Goal: Task Accomplishment & Management: Use online tool/utility

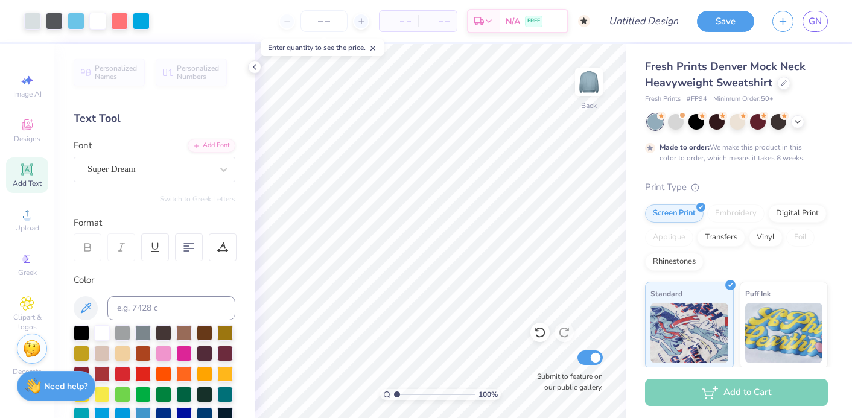
scroll to position [2, 0]
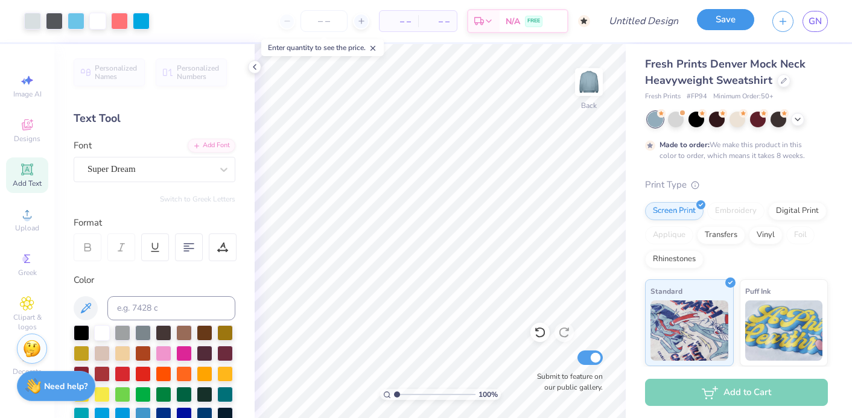
click at [725, 21] on button "Save" at bounding box center [725, 19] width 57 height 21
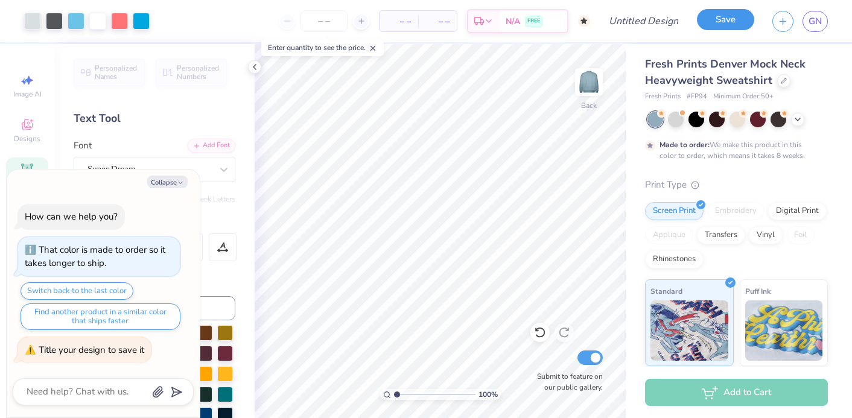
click at [725, 21] on button "Save" at bounding box center [725, 19] width 57 height 21
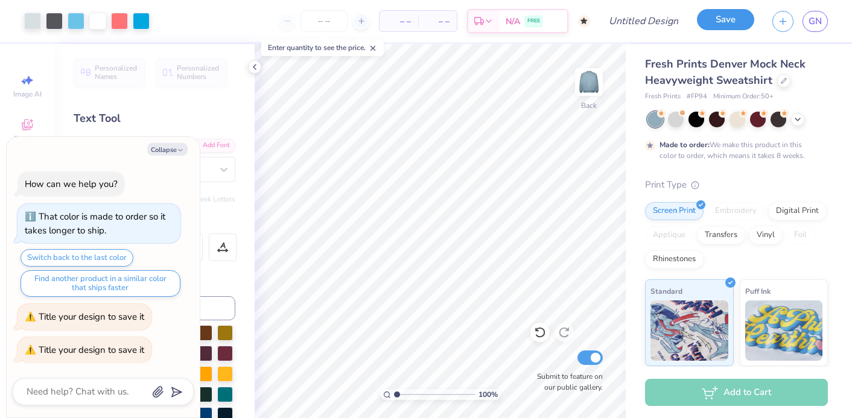
click at [725, 21] on button "Save" at bounding box center [725, 19] width 57 height 21
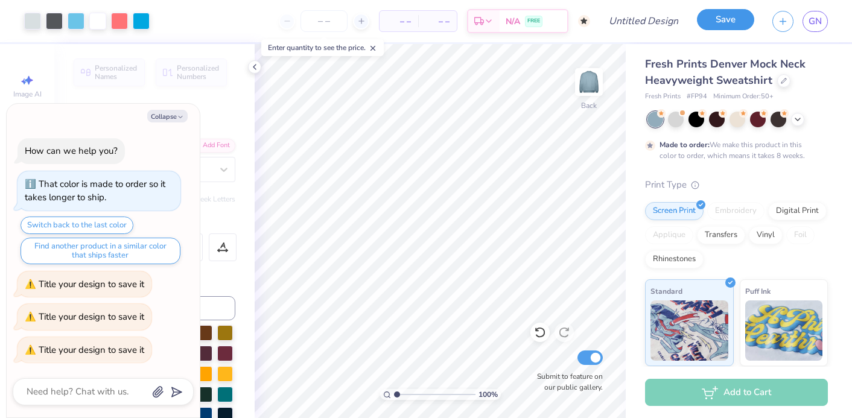
click at [725, 21] on button "Save" at bounding box center [725, 19] width 57 height 21
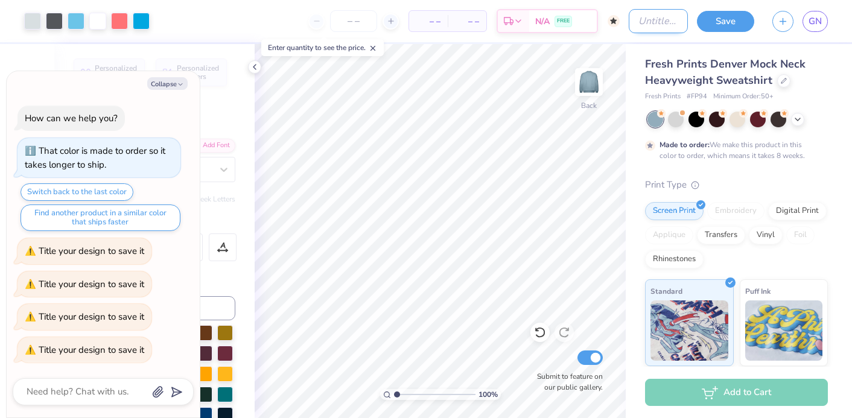
type textarea "x"
click at [629, 19] on input "Design Title" at bounding box center [658, 21] width 59 height 24
click at [616, 19] on div "Art colors – – Per Item – – Total Est. Delivery N/A FREE Design Title Save GN" at bounding box center [426, 21] width 852 height 42
click at [629, 19] on input "Design Title" at bounding box center [658, 21] width 59 height 24
click at [643, 22] on input "Design Title" at bounding box center [658, 21] width 59 height 24
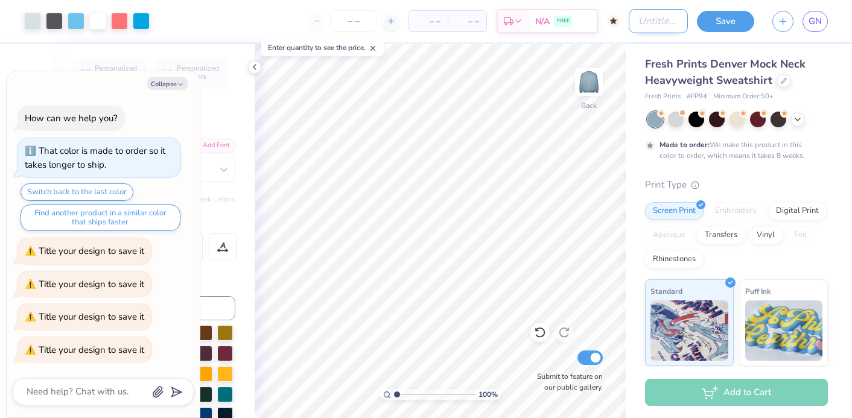
type input "k"
type textarea "x"
type input "ki"
type textarea "x"
type input "kid"
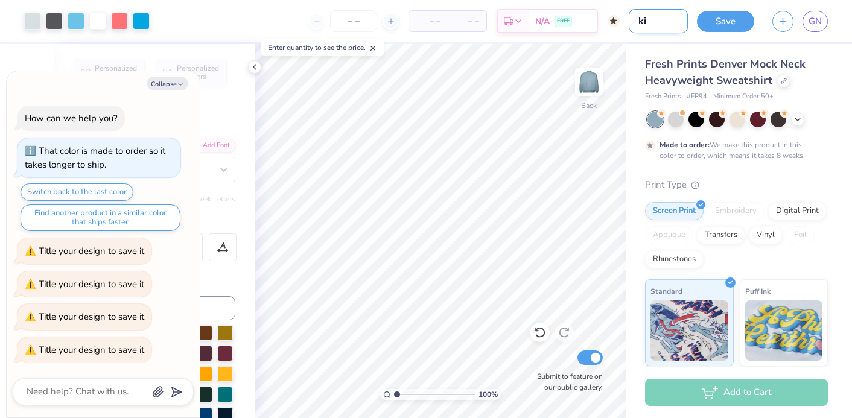
type textarea "x"
type input "kids"
type textarea "x"
type input "kids"
type textarea "x"
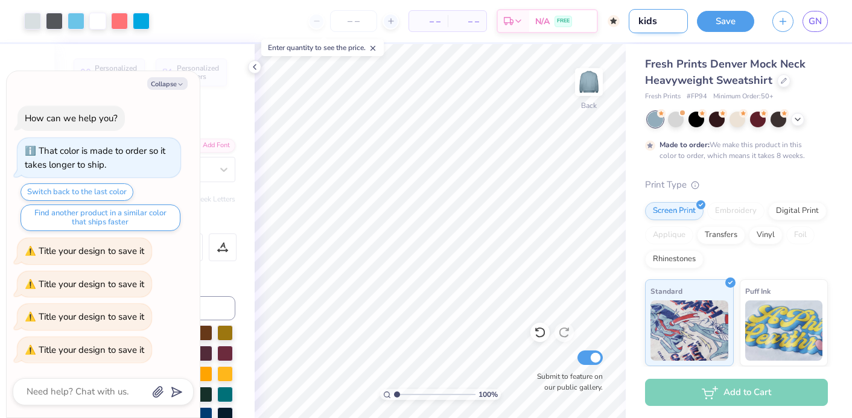
type input "kids t"
type textarea "x"
type input "kids to"
type textarea "x"
type input "kids too"
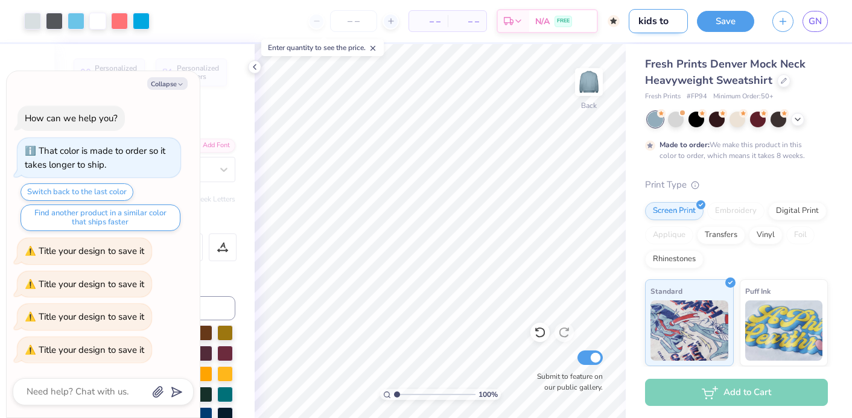
type textarea "x"
type input "kids toot"
type textarea "x"
type input "kids tooth"
type textarea "x"
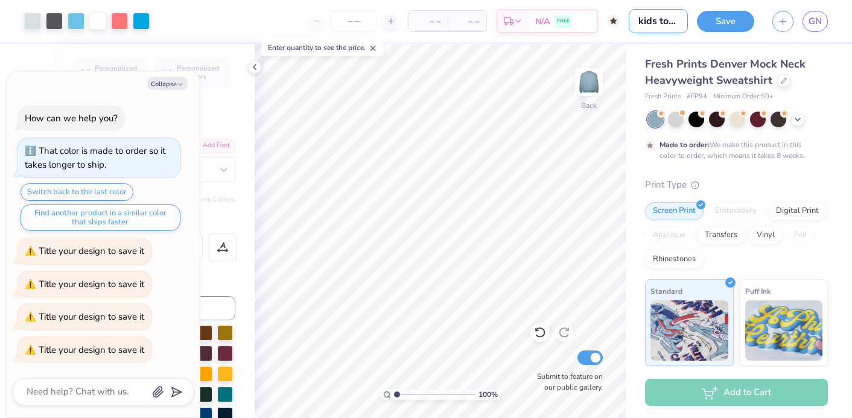
type input "kids tooth"
type textarea "x"
type input "kids tooth t"
type textarea "x"
type input "kids tooth te"
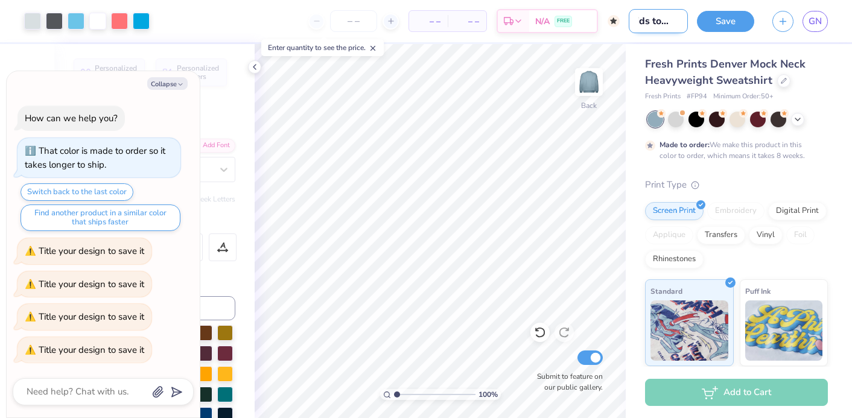
type textarea "x"
type input "kids tooth tea"
type textarea "x"
type input "kids tooth team"
type textarea "x"
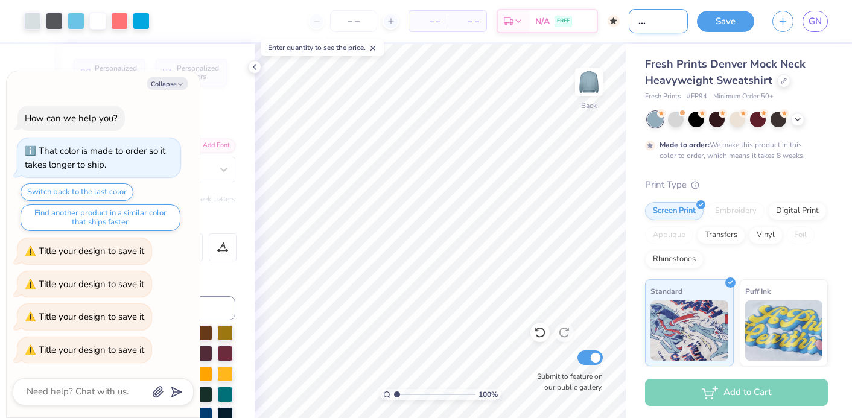
type input "kids tooth team"
type textarea "x"
type input "kids tooth team m"
type textarea "x"
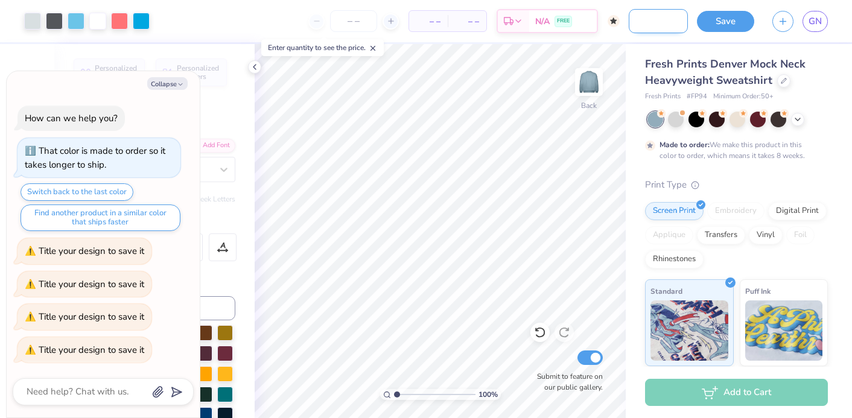
type input "kids tooth team mo"
type textarea "x"
type input "kids tooth team moc"
type textarea "x"
type input "kids tooth team mock"
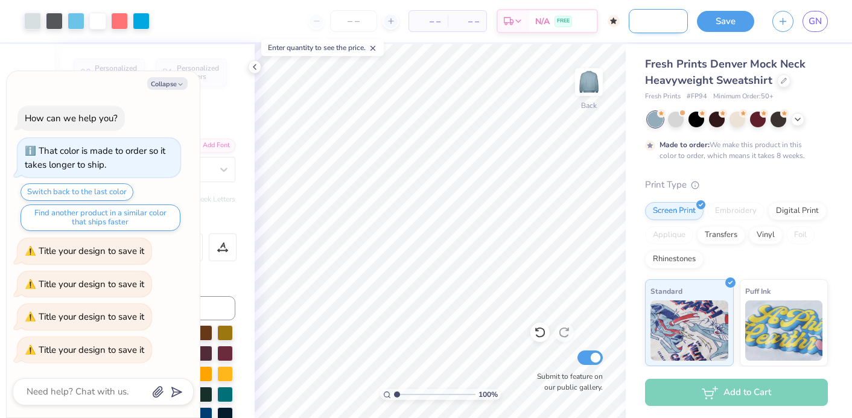
type textarea "x"
type input "kids tooth team mock"
type textarea "x"
type input "kids tooth team mock n"
type textarea "x"
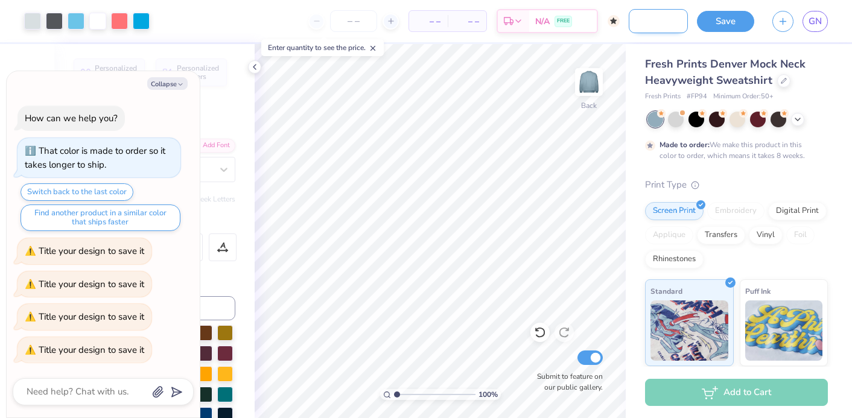
type input "kids tooth team mock ne"
type textarea "x"
type input "kids tooth team mock nec"
type textarea "x"
type input "kids tooth team mock neck"
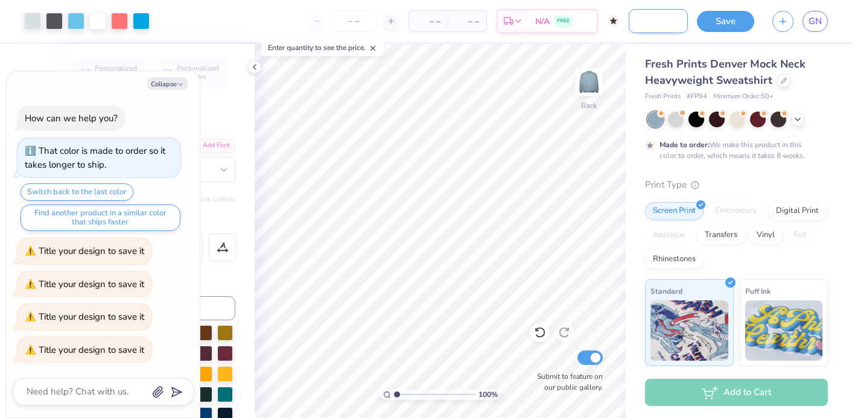
type textarea "x"
type input "kids tooth team mock neck"
click at [737, 21] on button "Save" at bounding box center [725, 19] width 57 height 21
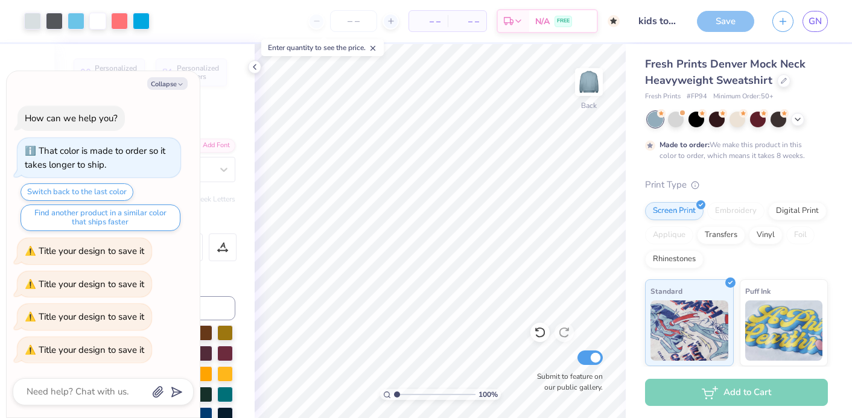
scroll to position [22, 0]
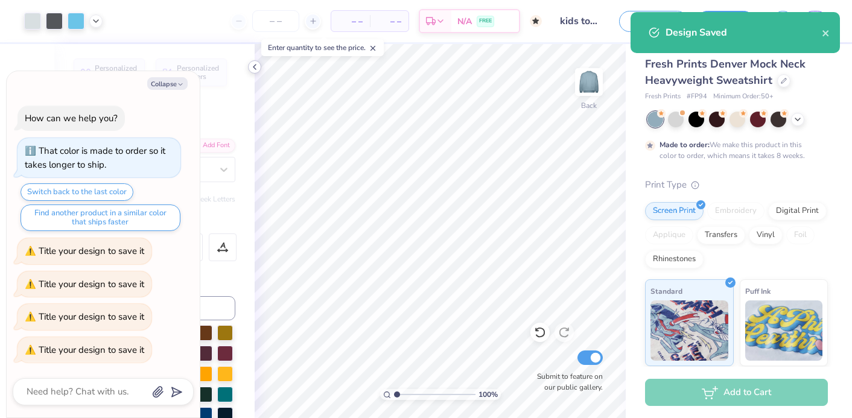
click at [253, 67] on polyline at bounding box center [254, 67] width 2 height 5
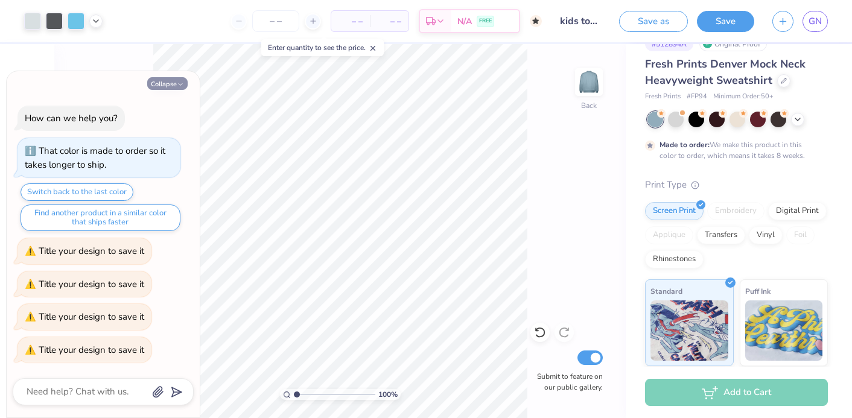
click at [164, 86] on button "Collapse" at bounding box center [167, 83] width 40 height 13
type textarea "x"
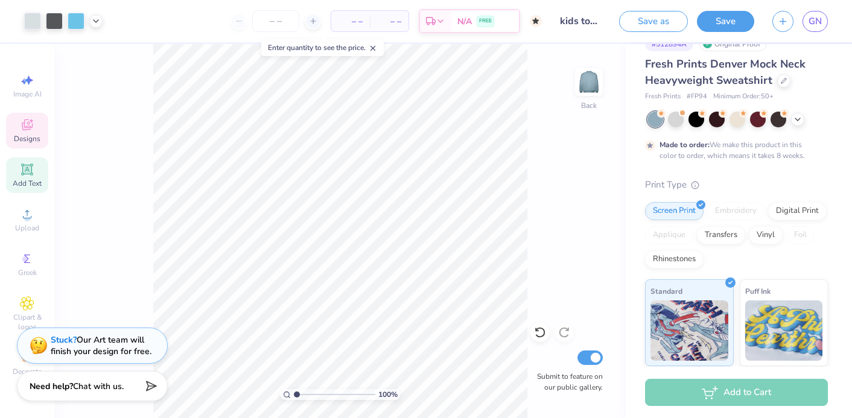
click at [33, 130] on icon at bounding box center [27, 125] width 14 height 14
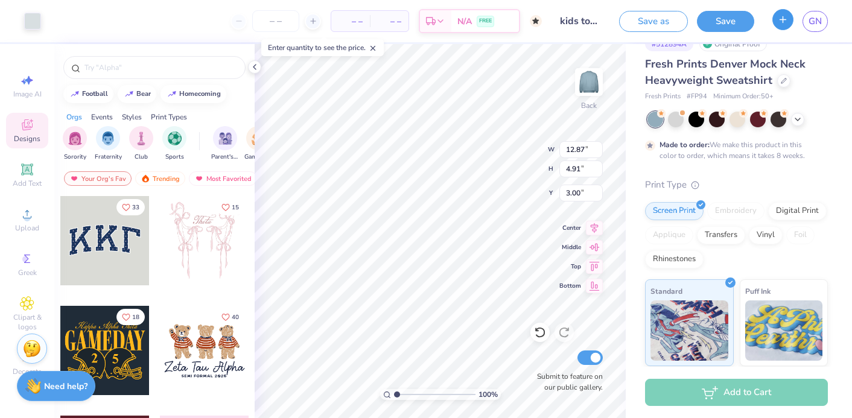
click at [784, 21] on icon "button" at bounding box center [783, 19] width 10 height 10
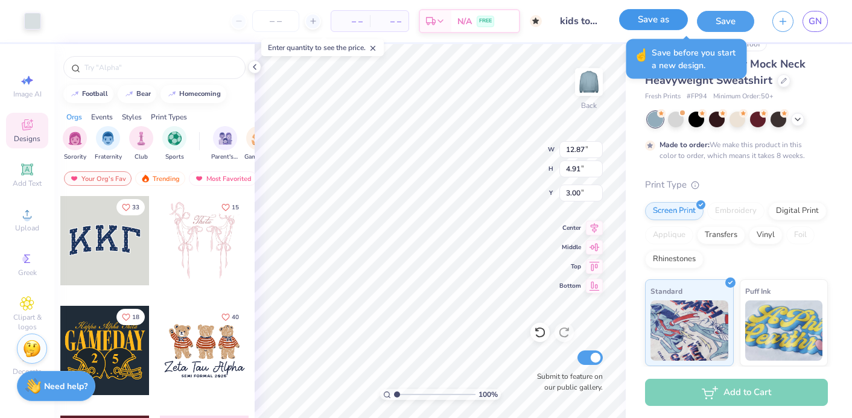
click at [661, 21] on button "Save as" at bounding box center [653, 19] width 69 height 21
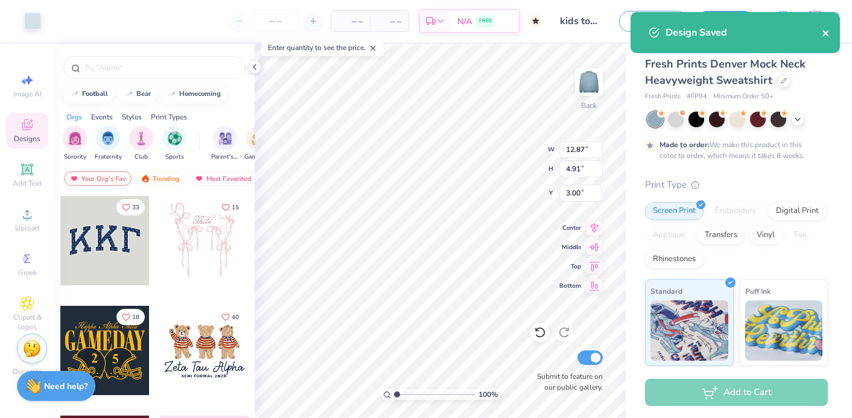
click at [825, 33] on icon "close" at bounding box center [825, 33] width 6 height 6
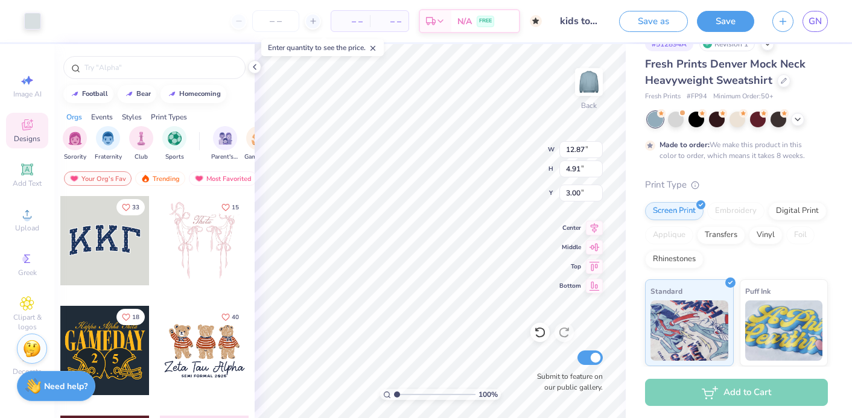
click at [783, 21] on div "Art colors – – Per Item – – Total Est. Delivery N/A FREE Design Title kids toot…" at bounding box center [426, 209] width 852 height 418
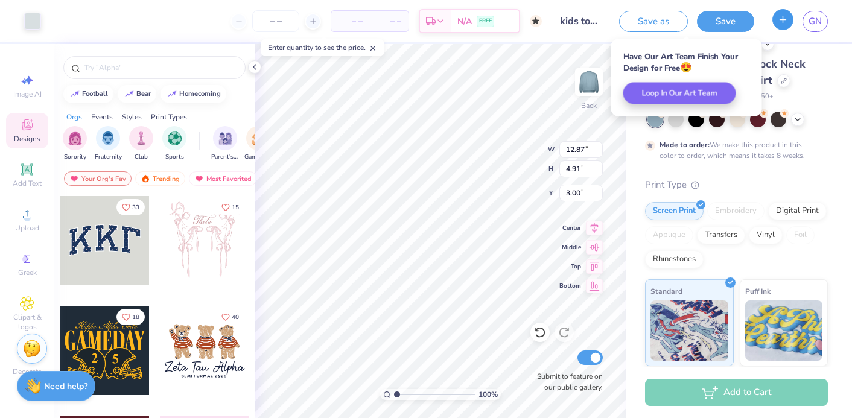
click at [792, 21] on button "button" at bounding box center [782, 19] width 21 height 21
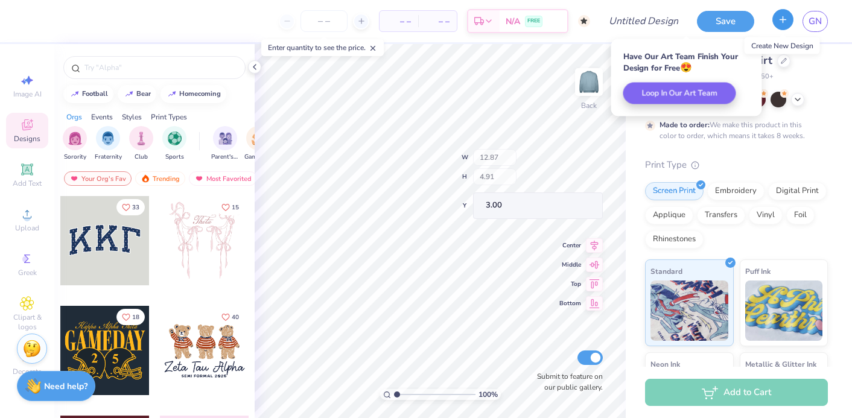
scroll to position [2, 0]
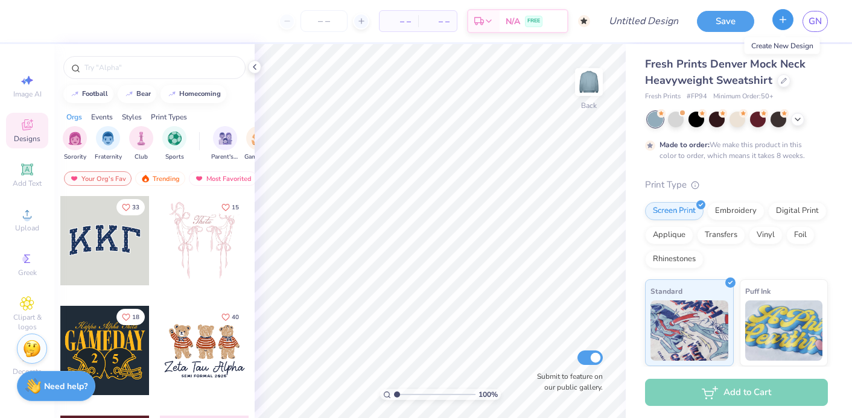
click at [784, 24] on icon "button" at bounding box center [783, 19] width 10 height 10
click at [125, 31] on div "– – Per Item – – Total Est. Delivery N/A FREE" at bounding box center [311, 21] width 557 height 42
click at [816, 27] on span "GN" at bounding box center [814, 21] width 13 height 14
click at [811, 16] on span "GN" at bounding box center [814, 21] width 13 height 14
click at [817, 19] on span "GN" at bounding box center [814, 21] width 13 height 14
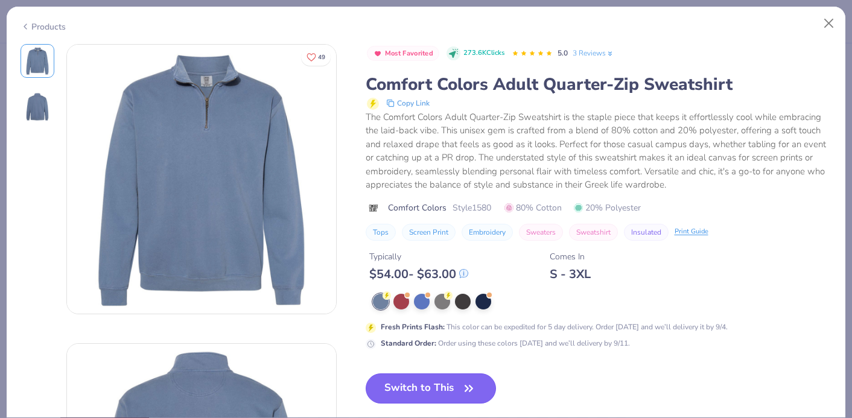
click at [468, 387] on icon "button" at bounding box center [468, 388] width 7 height 5
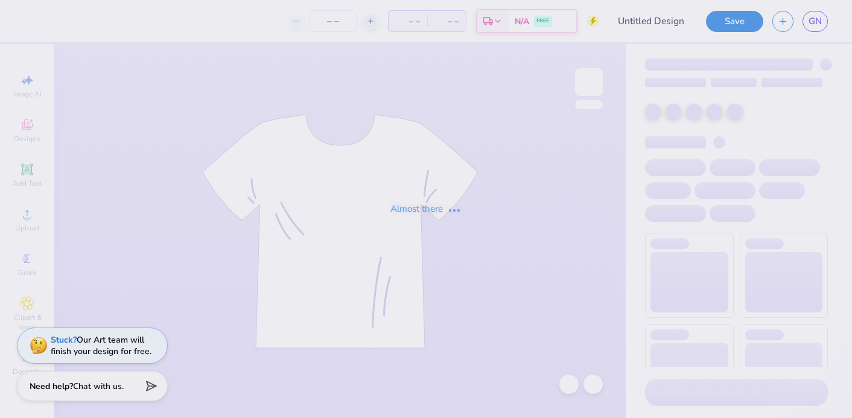
type input "kids tooth team mock neck"
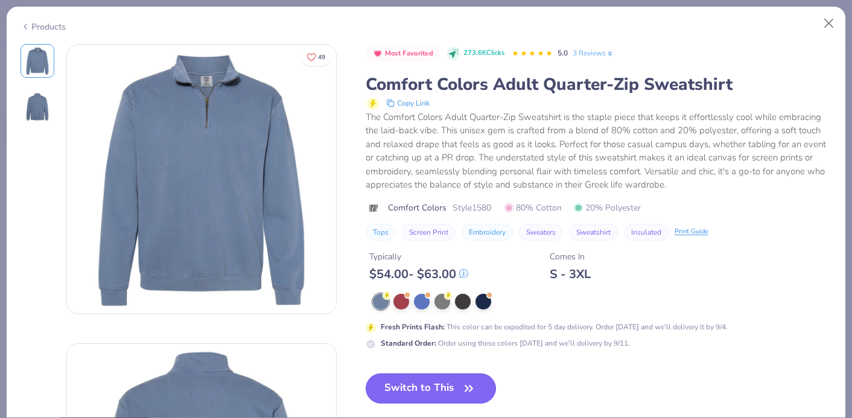
click at [441, 392] on button "Switch to This" at bounding box center [431, 388] width 131 height 30
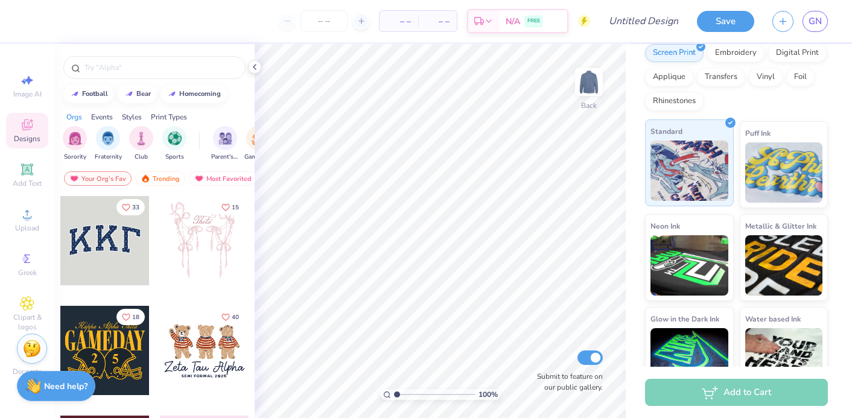
scroll to position [188, 0]
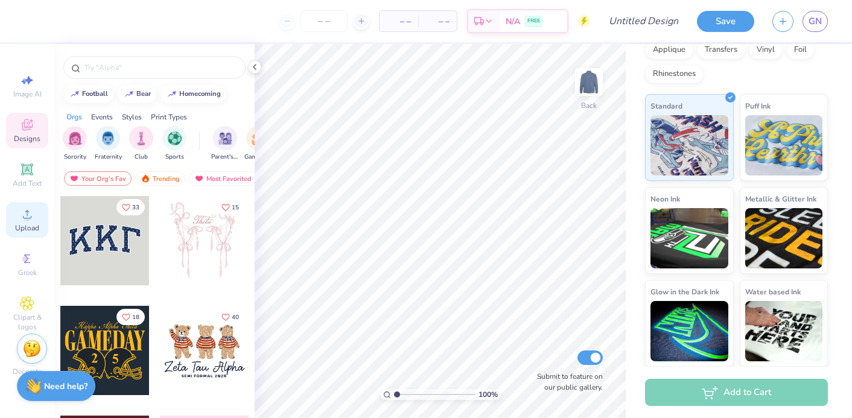
click at [30, 227] on span "Upload" at bounding box center [27, 228] width 24 height 10
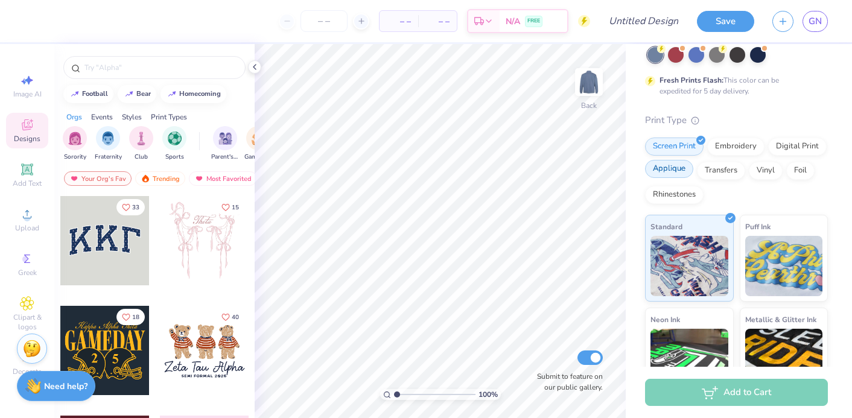
scroll to position [68, 0]
click at [21, 177] on div "Add Text" at bounding box center [27, 175] width 42 height 36
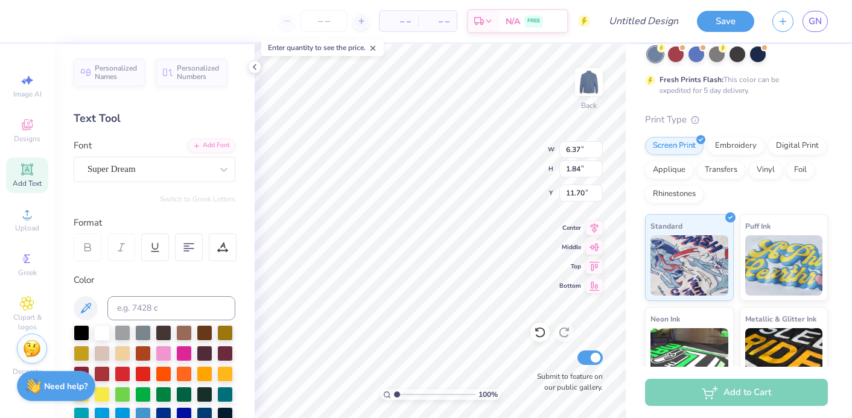
type textarea "T"
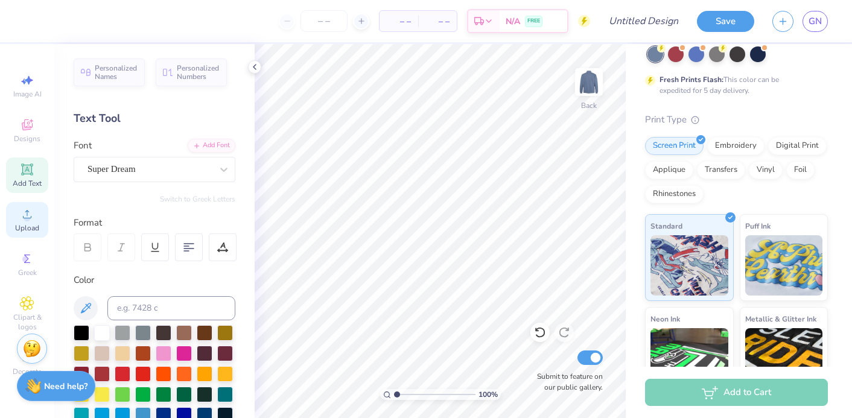
click at [22, 215] on icon at bounding box center [27, 214] width 14 height 14
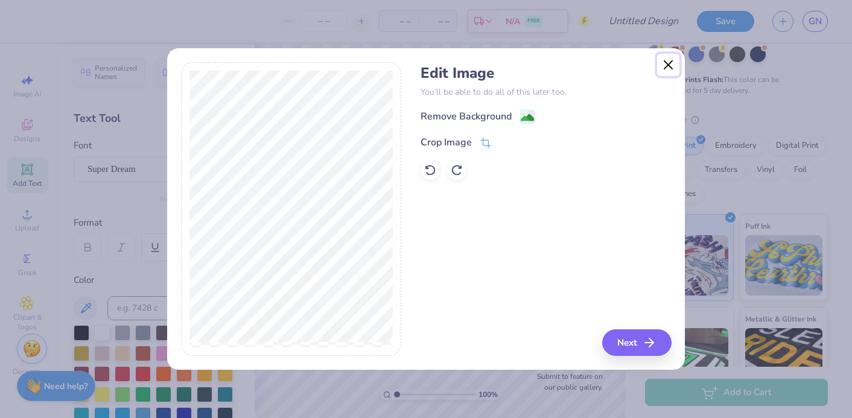
click at [667, 61] on button "Close" at bounding box center [668, 65] width 23 height 23
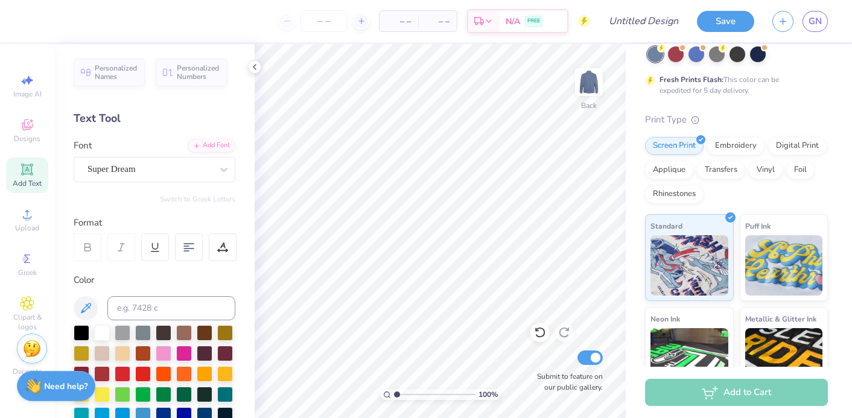
click at [33, 174] on icon at bounding box center [27, 169] width 14 height 14
click at [30, 220] on icon at bounding box center [27, 214] width 14 height 14
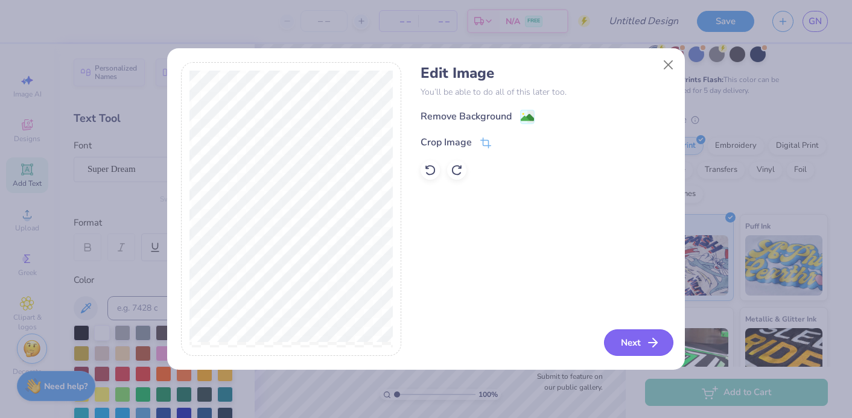
click at [643, 343] on button "Next" at bounding box center [638, 342] width 69 height 27
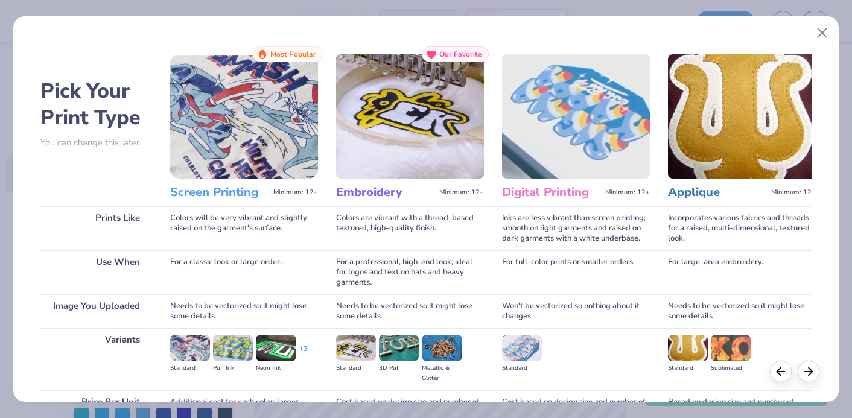
scroll to position [123, 0]
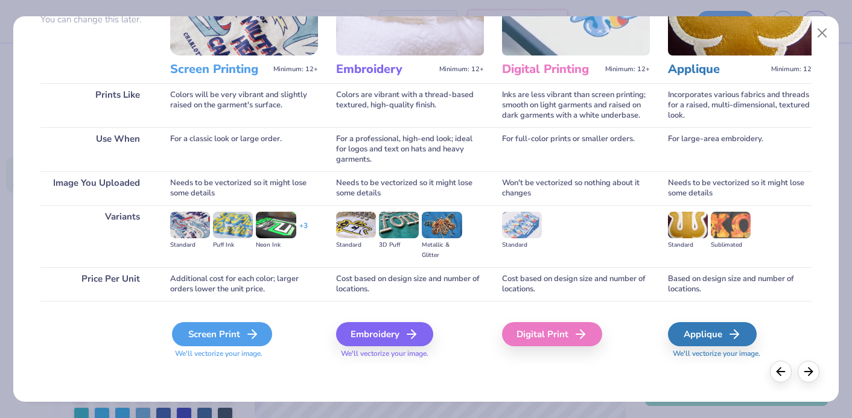
click at [225, 341] on div "Screen Print" at bounding box center [222, 334] width 100 height 24
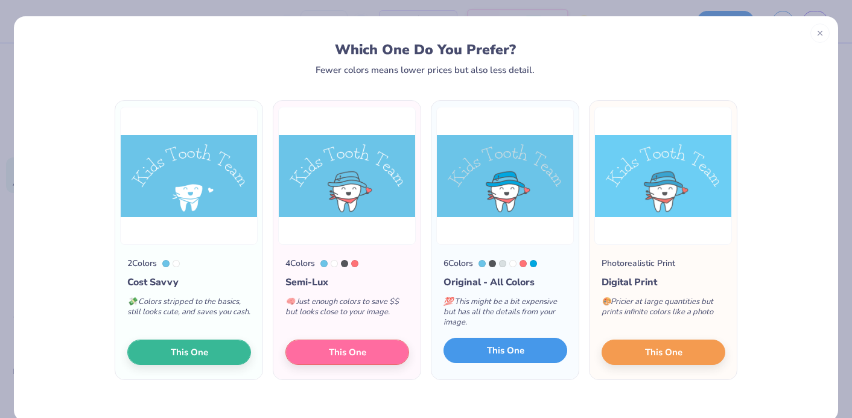
click at [522, 349] on span "This One" at bounding box center [505, 351] width 37 height 14
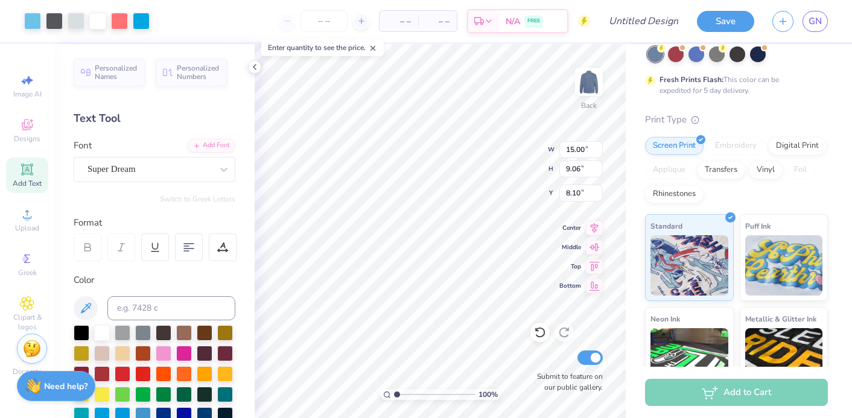
type input "5.96"
type input "3.60"
type input "3.00"
type input "6.90"
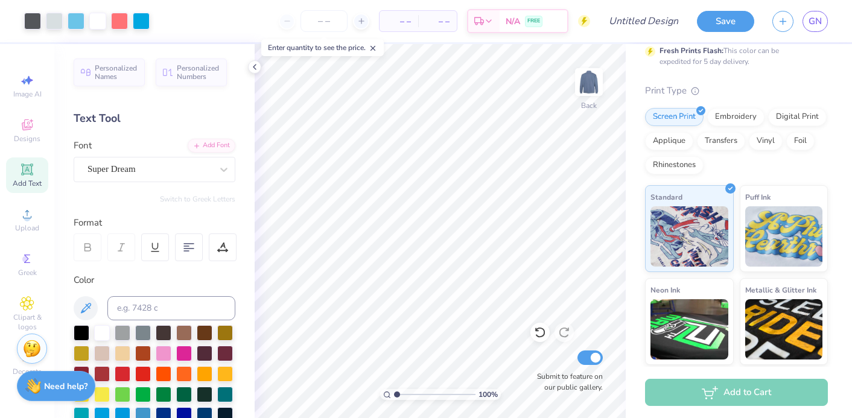
scroll to position [188, 0]
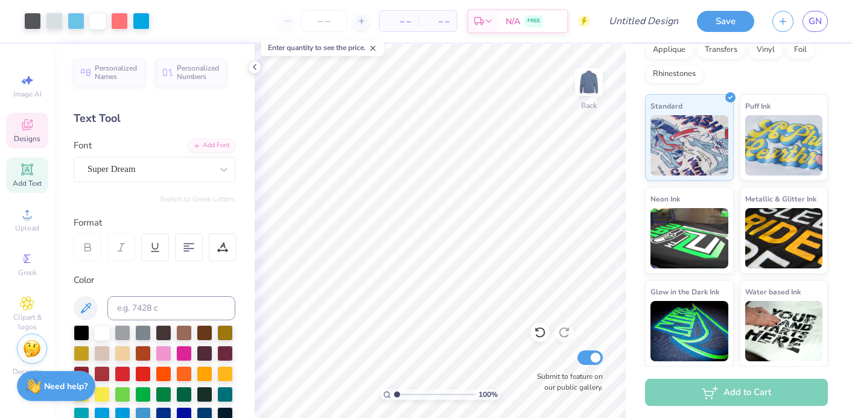
click at [33, 130] on icon at bounding box center [27, 125] width 14 height 14
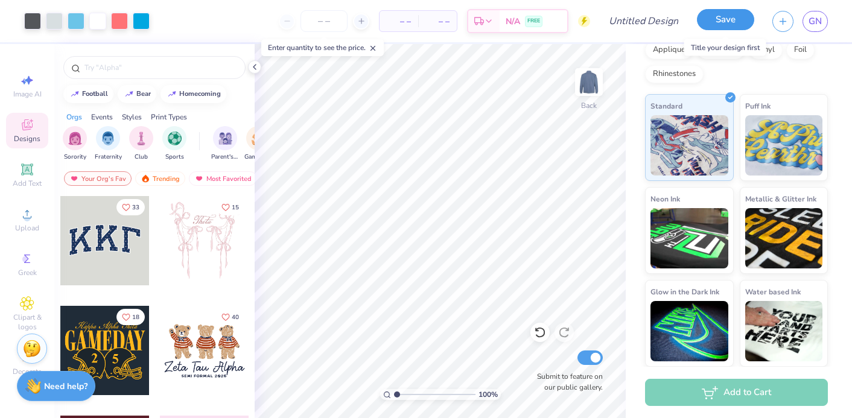
click at [729, 24] on button "Save" at bounding box center [725, 19] width 57 height 21
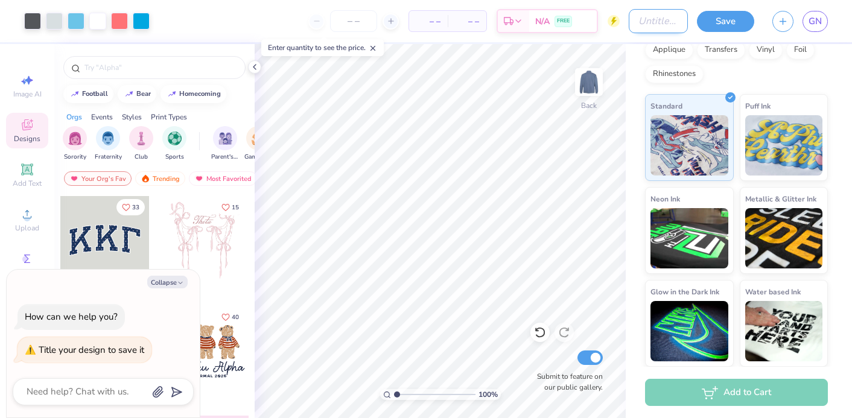
type textarea "x"
click at [661, 24] on input "Design Title" at bounding box center [658, 21] width 59 height 24
type input "Q"
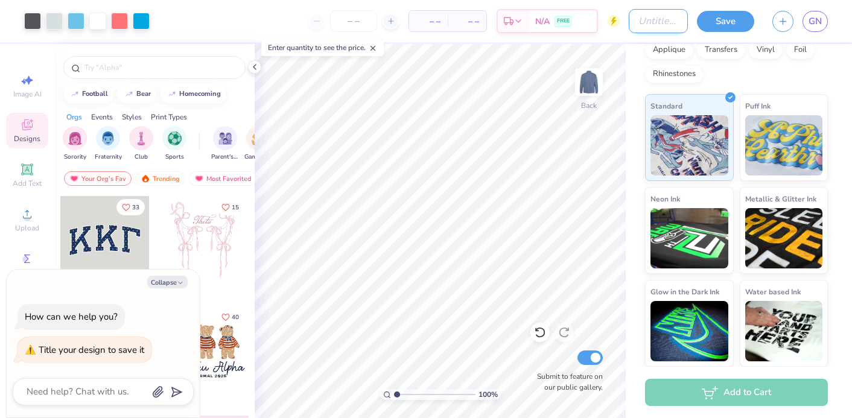
type textarea "x"
type input "QZ"
type textarea "x"
type input "QZ"
type textarea "x"
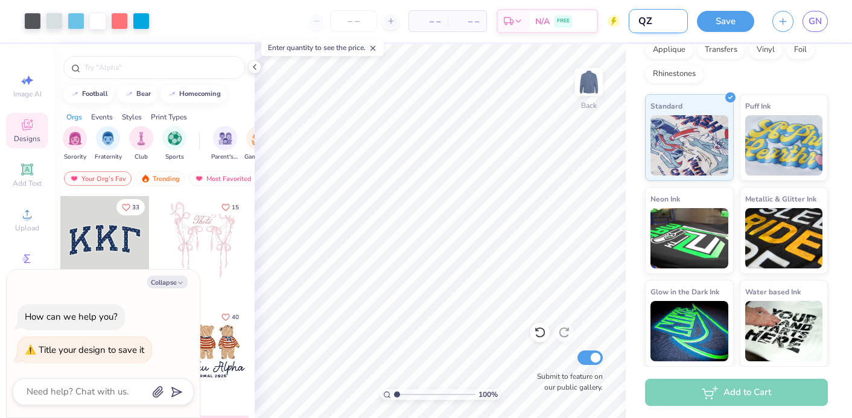
type input "QZ w"
type textarea "x"
type input "QZ wo"
type textarea "x"
type input "QZ wor"
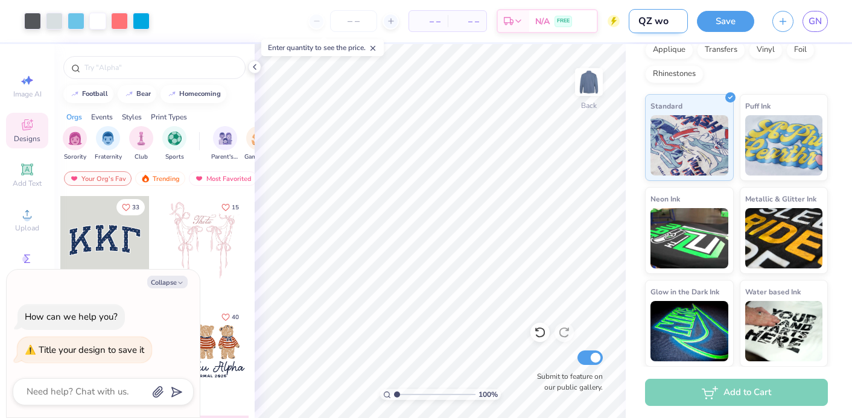
type textarea "x"
type input "QZ work"
type textarea "x"
type input "QZ wor"
type textarea "x"
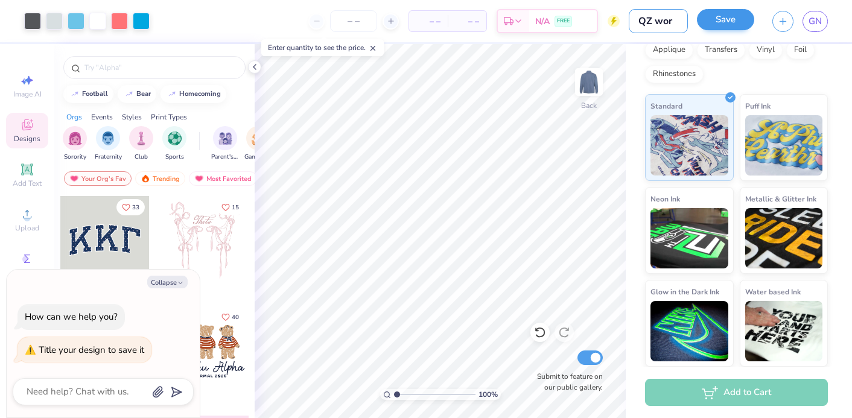
type input "QZ wo"
type textarea "x"
type input "QZ w"
type textarea "x"
type input "QZ"
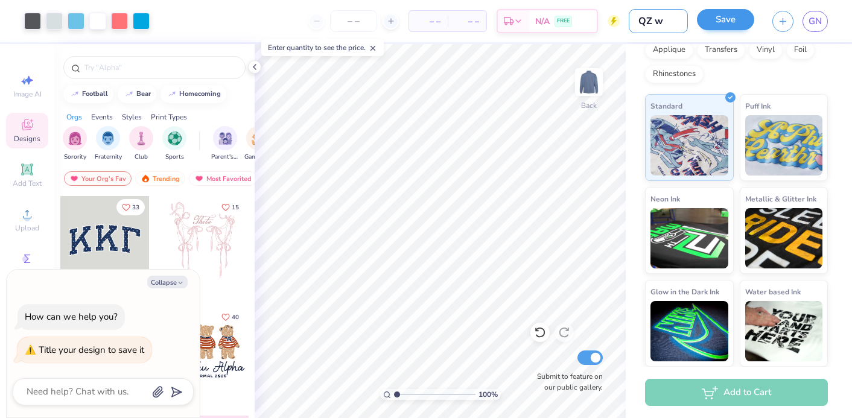
type textarea "x"
type input "QZ K"
type textarea "x"
type input "QZ KK"
type textarea "x"
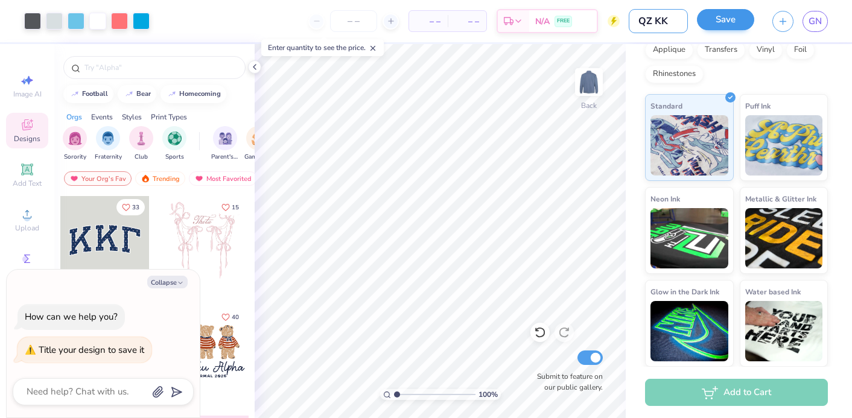
type input "QZ K"
type textarea "x"
type input "QZ KT"
type textarea "x"
type input "QZ KTT"
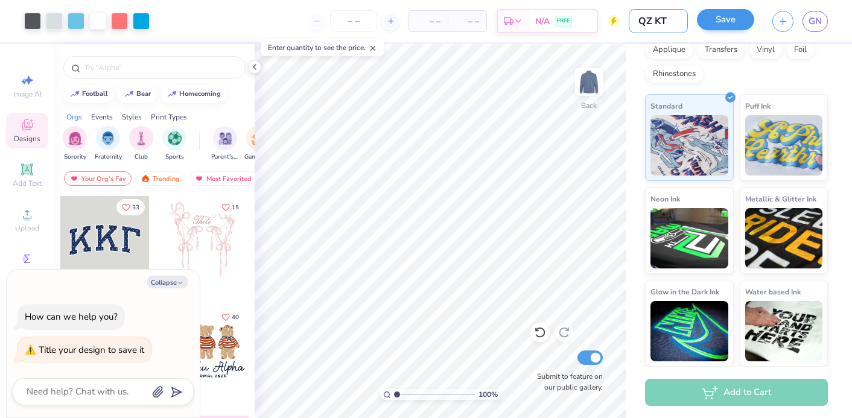
type textarea "x"
type input "QZ KTT"
click at [729, 16] on button "Save" at bounding box center [725, 19] width 57 height 21
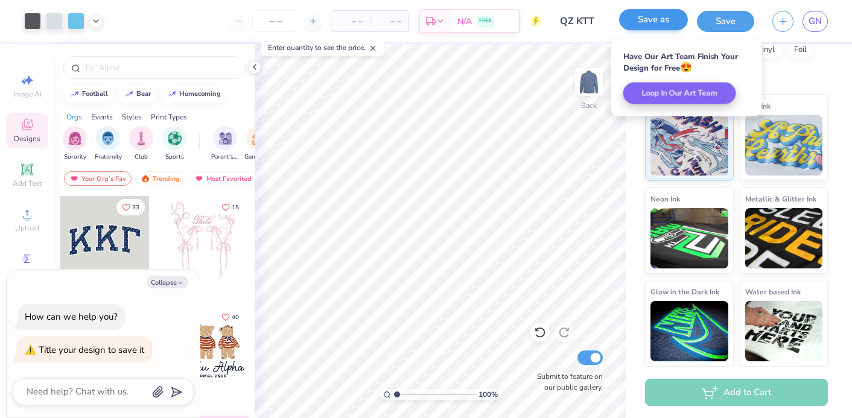
click at [729, 16] on button "Save" at bounding box center [725, 21] width 57 height 21
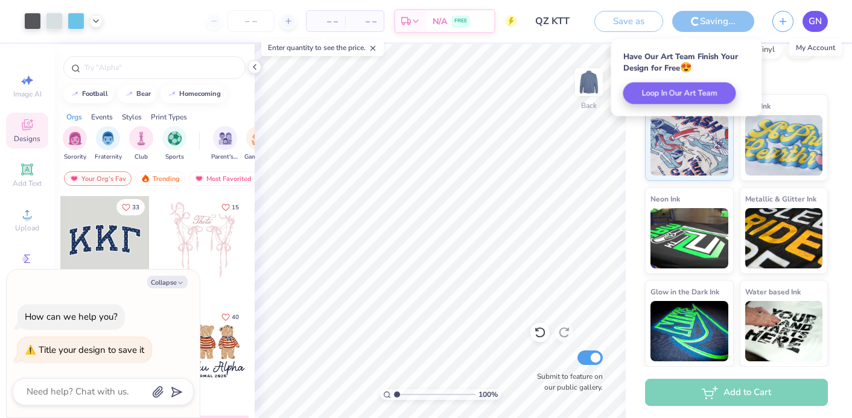
click at [814, 17] on span "GN" at bounding box center [814, 21] width 13 height 14
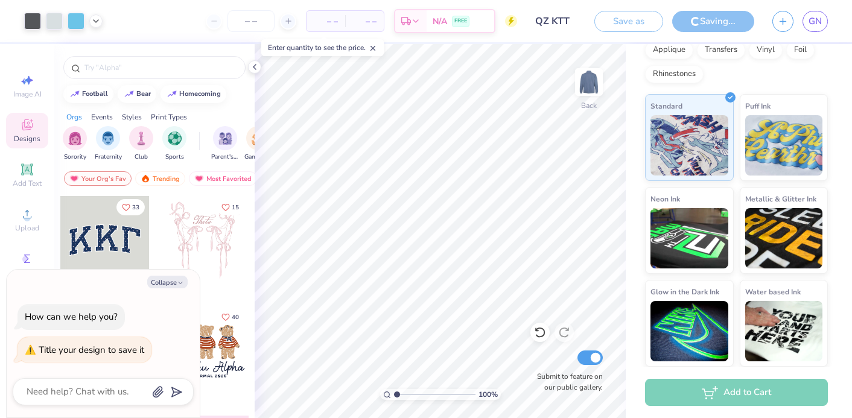
type textarea "x"
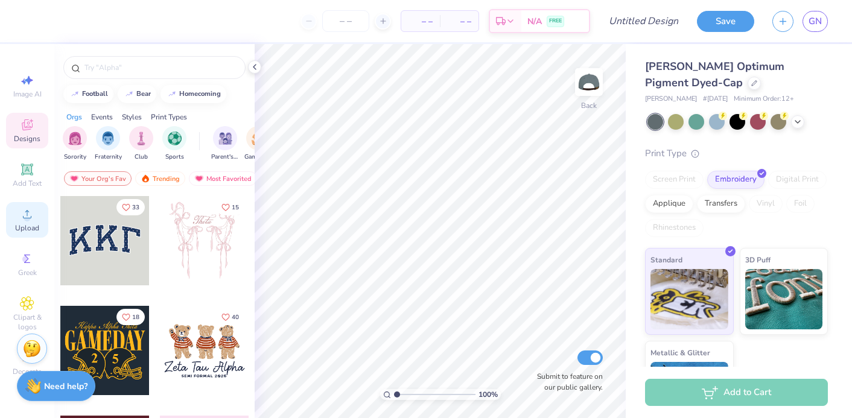
click at [33, 217] on icon at bounding box center [27, 214] width 14 height 14
click at [26, 218] on circle at bounding box center [27, 218] width 7 height 7
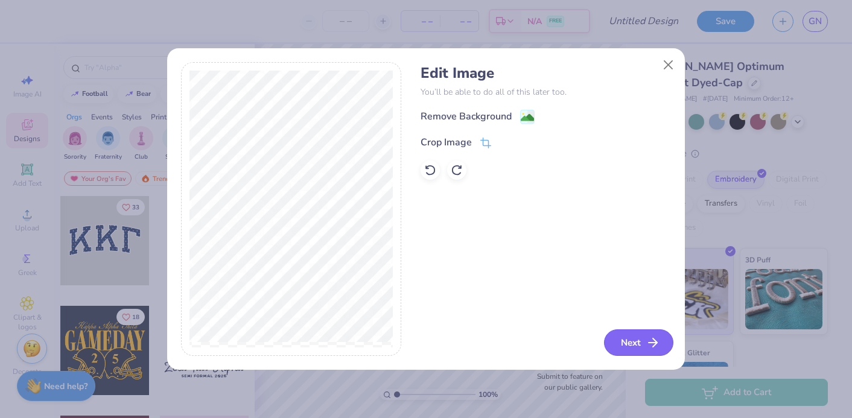
click at [634, 340] on button "Next" at bounding box center [638, 342] width 69 height 27
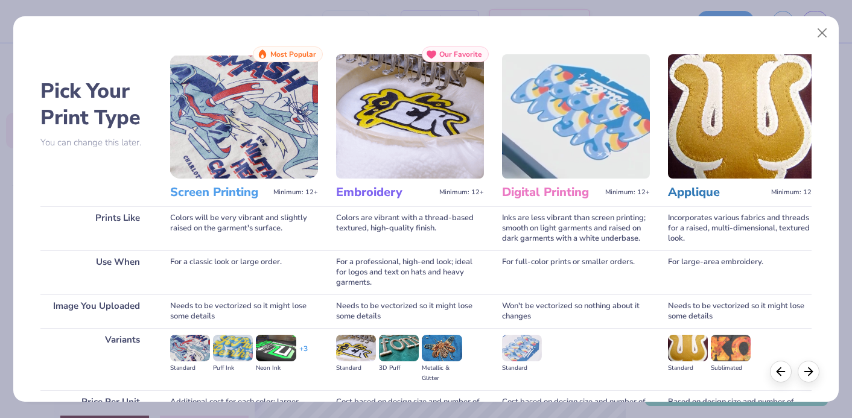
scroll to position [123, 0]
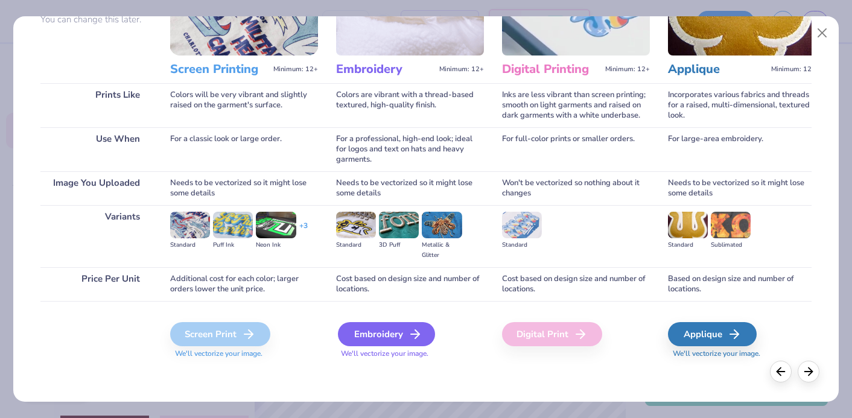
click at [396, 338] on div "Embroidery" at bounding box center [386, 334] width 97 height 24
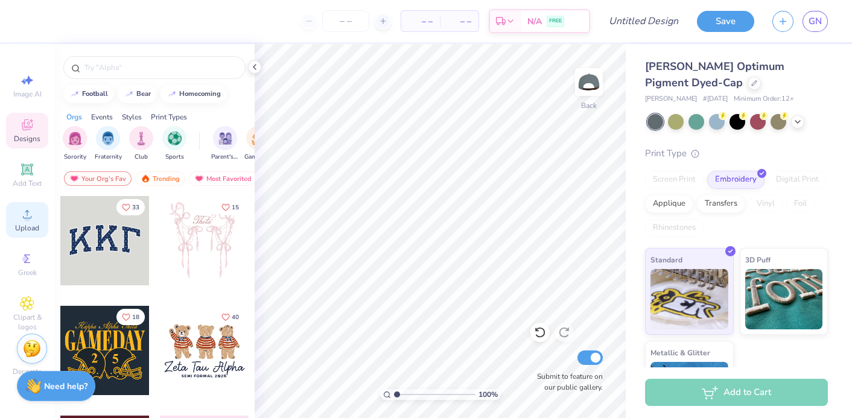
click at [22, 234] on div "Upload" at bounding box center [27, 220] width 42 height 36
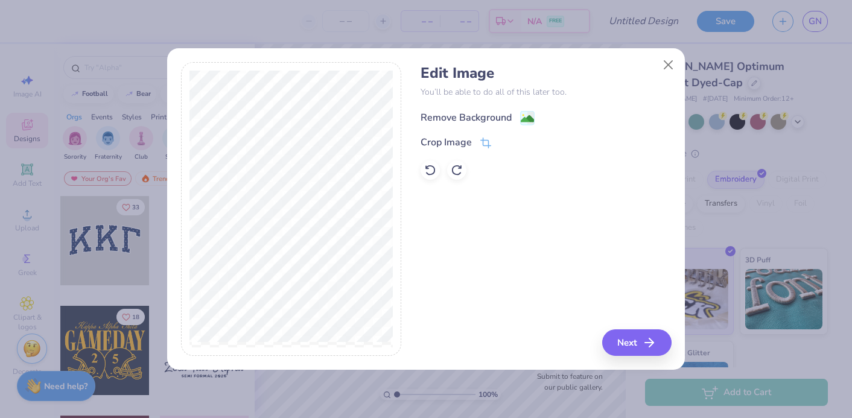
click at [459, 117] on div "Remove Background" at bounding box center [466, 117] width 91 height 14
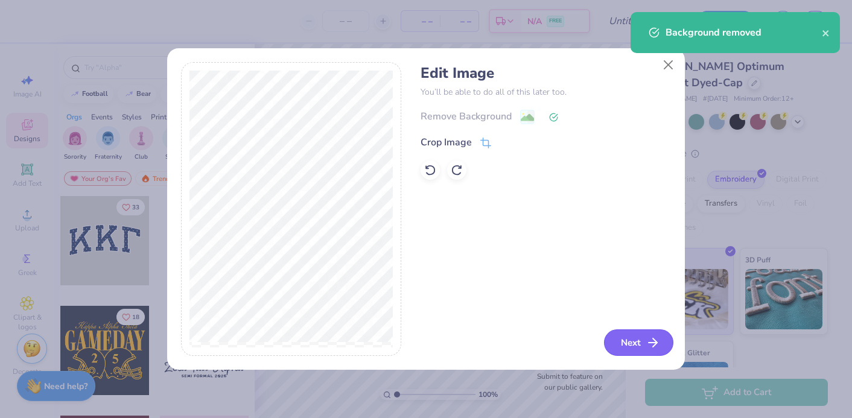
click at [631, 344] on button "Next" at bounding box center [638, 342] width 69 height 27
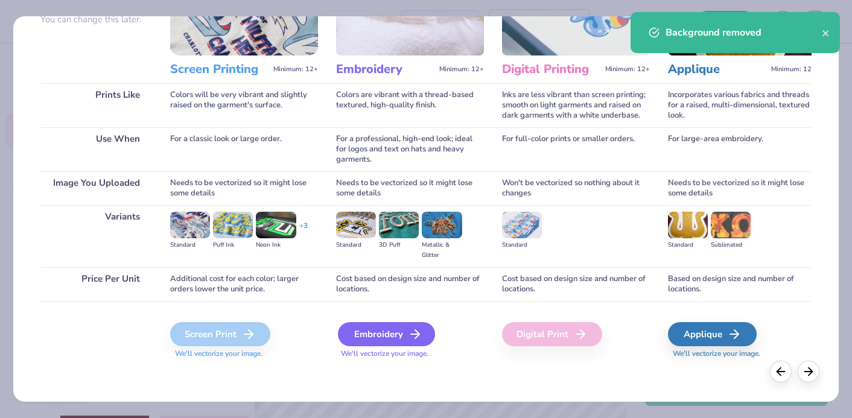
click at [413, 333] on icon at bounding box center [415, 334] width 14 height 14
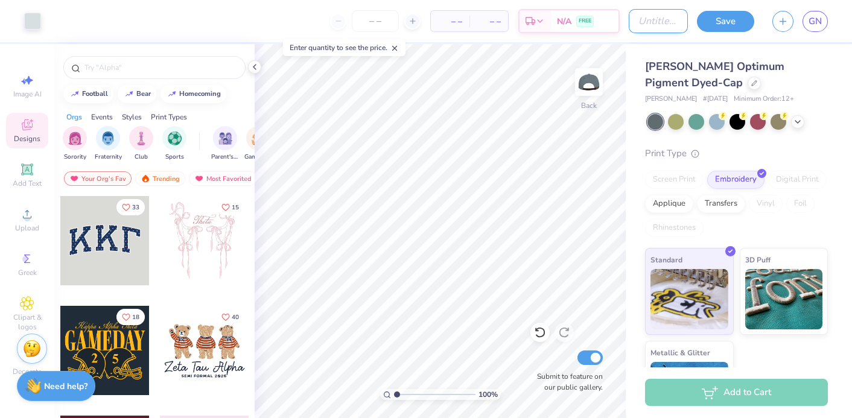
click at [634, 22] on input "Design Title" at bounding box center [658, 21] width 59 height 24
type input "G"
type input "Hats"
click at [725, 22] on button "Save" at bounding box center [725, 19] width 57 height 21
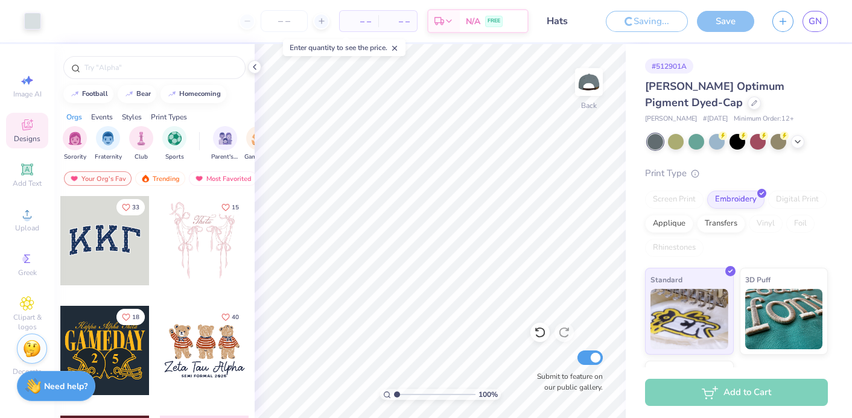
click at [723, 20] on div "Art colors – – Per Item – – Total Est. Delivery N/A FREE Design Title Hats Savi…" at bounding box center [426, 209] width 852 height 418
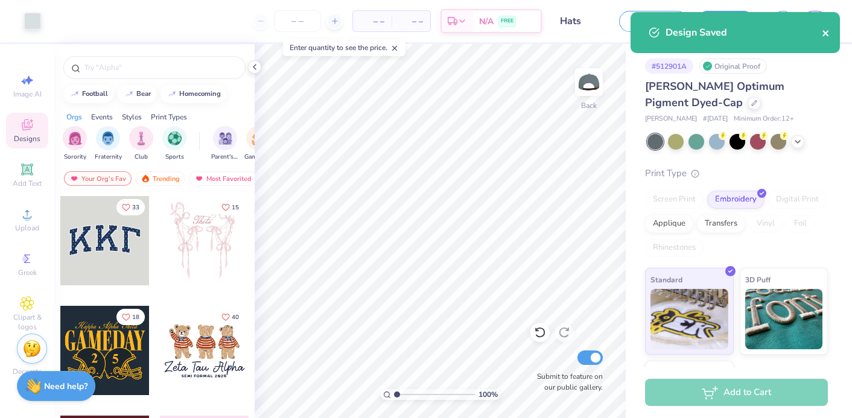
click at [822, 28] on icon "close" at bounding box center [826, 33] width 8 height 10
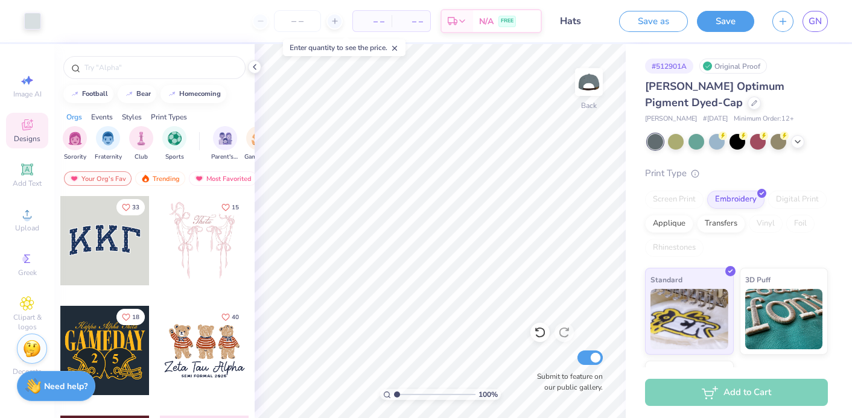
click at [785, 14] on div "Design Saved" at bounding box center [735, 12] width 214 height 5
click at [818, 151] on div "Adams Optimum Pigment Dyed-Cap Adams # AD969 Minimum Order: 12 + Print Type Scr…" at bounding box center [736, 262] width 183 height 369
click at [811, 21] on span "GN" at bounding box center [814, 21] width 13 height 14
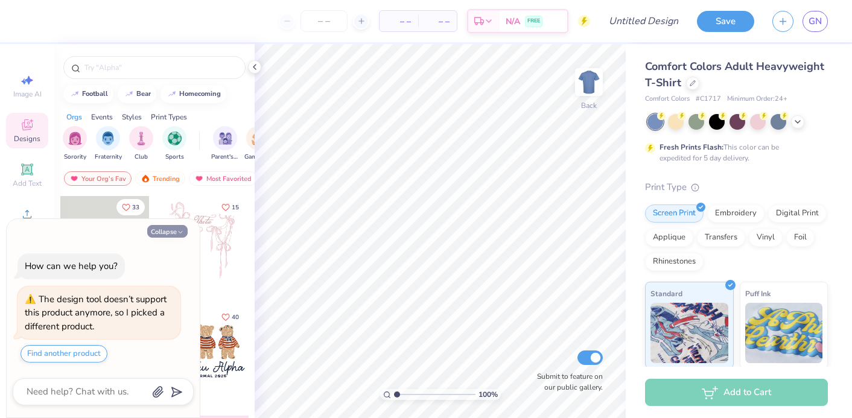
click at [173, 236] on button "Collapse" at bounding box center [167, 231] width 40 height 13
type textarea "x"
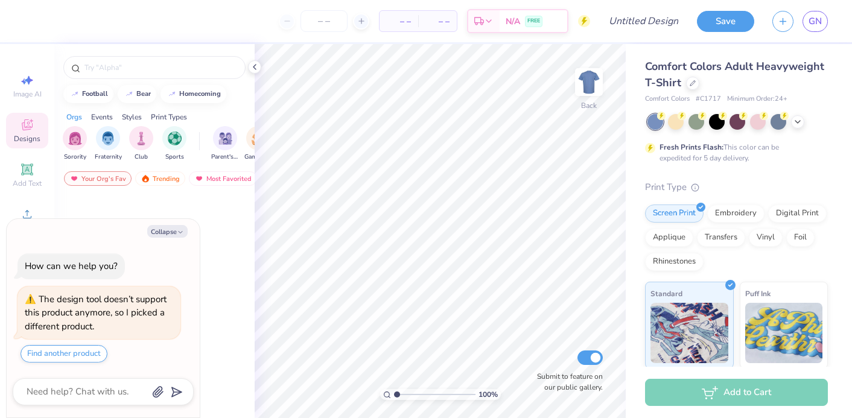
type textarea "x"
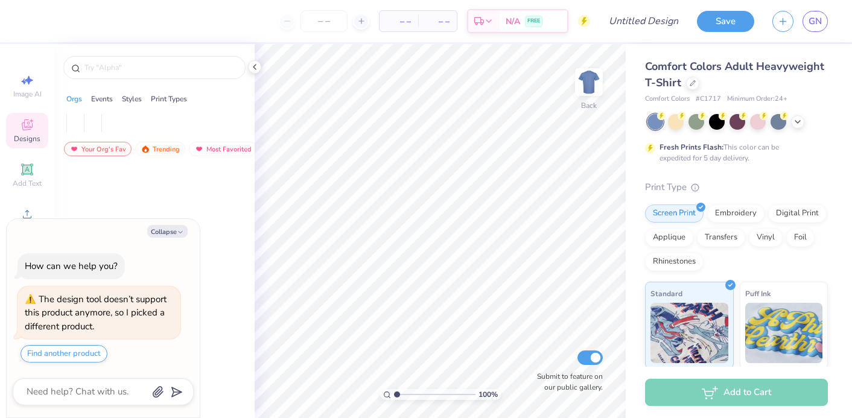
type textarea "x"
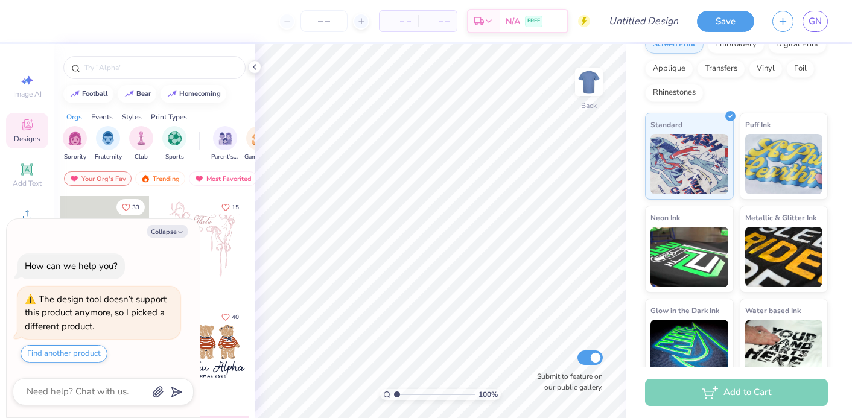
scroll to position [188, 0]
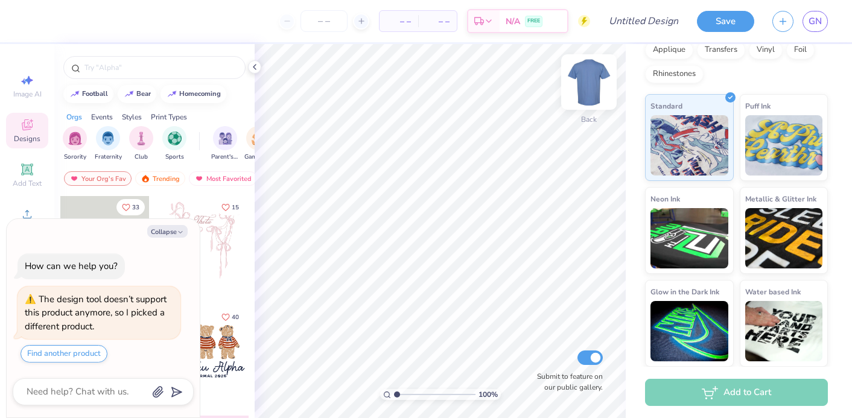
click at [599, 84] on img at bounding box center [589, 82] width 48 height 48
click at [591, 80] on img at bounding box center [589, 82] width 48 height 48
type textarea "x"
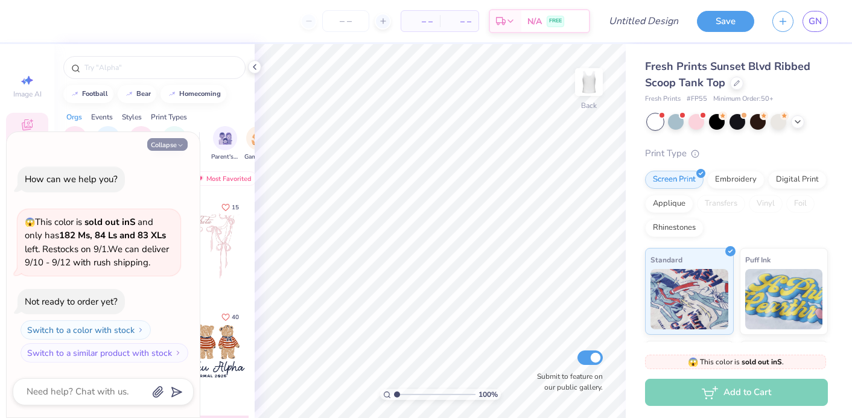
click at [174, 143] on button "Collapse" at bounding box center [167, 144] width 40 height 13
type textarea "x"
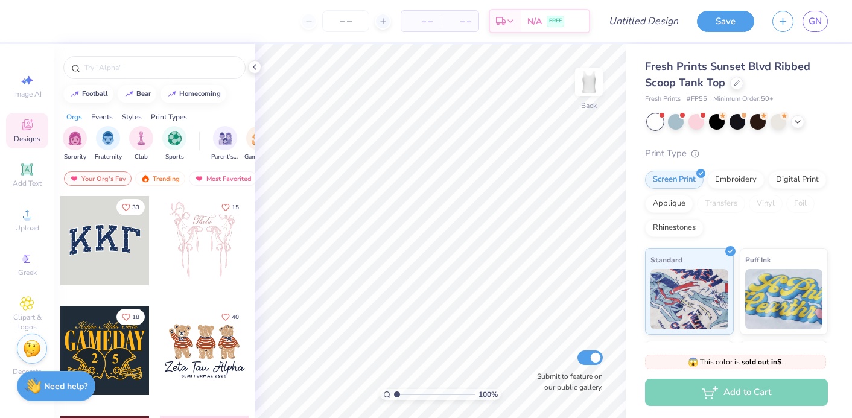
click at [28, 238] on div "Image AI Designs Add Text Upload Greek Clipart & logos Decorate" at bounding box center [27, 224] width 42 height 313
click at [28, 229] on span "Upload" at bounding box center [27, 228] width 24 height 10
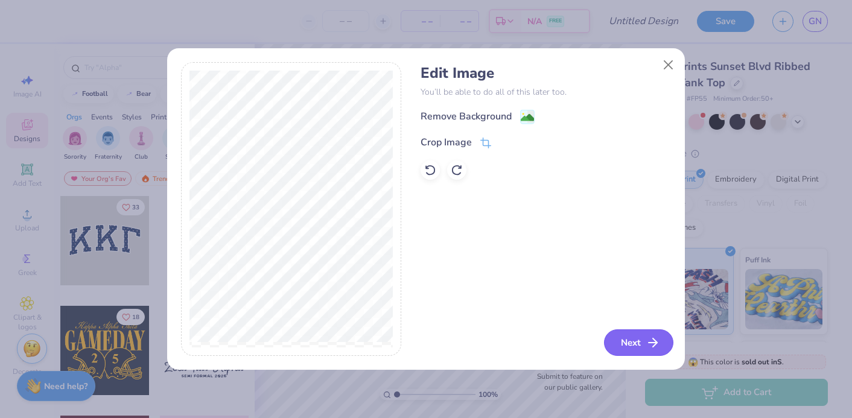
click at [627, 349] on button "Next" at bounding box center [638, 342] width 69 height 27
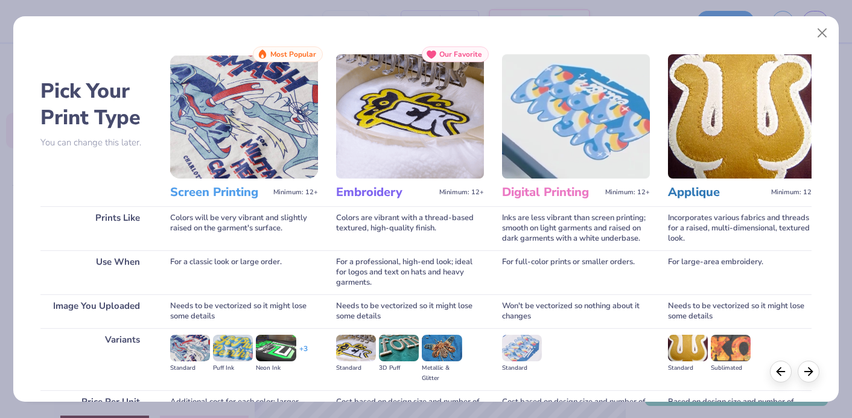
scroll to position [123, 0]
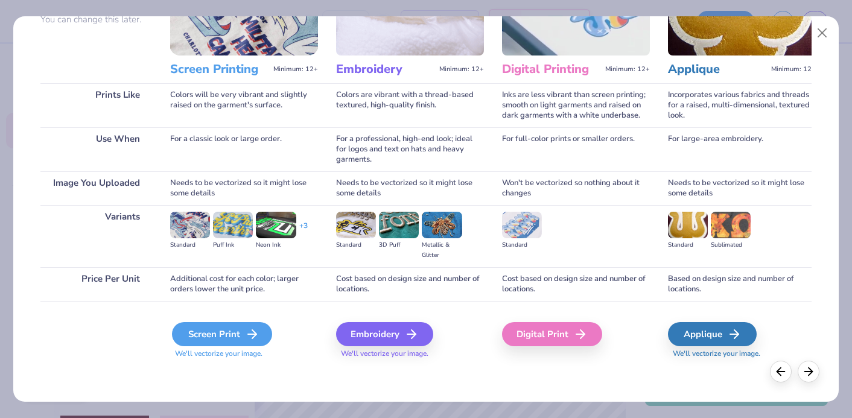
click at [232, 335] on div "Screen Print" at bounding box center [222, 334] width 100 height 24
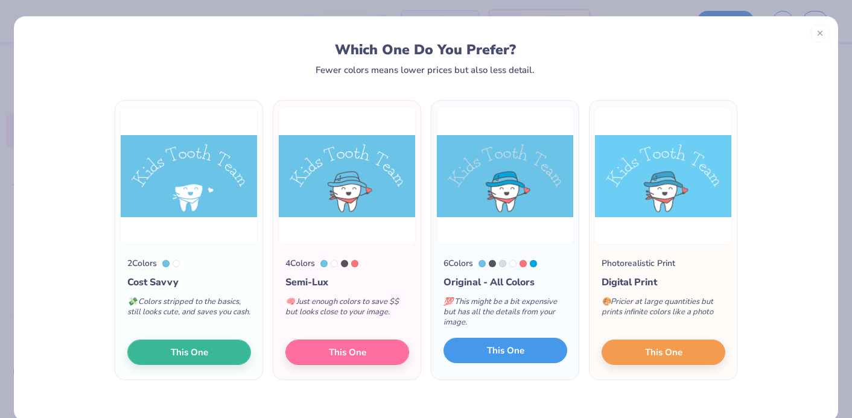
click at [519, 351] on span "This One" at bounding box center [505, 351] width 37 height 14
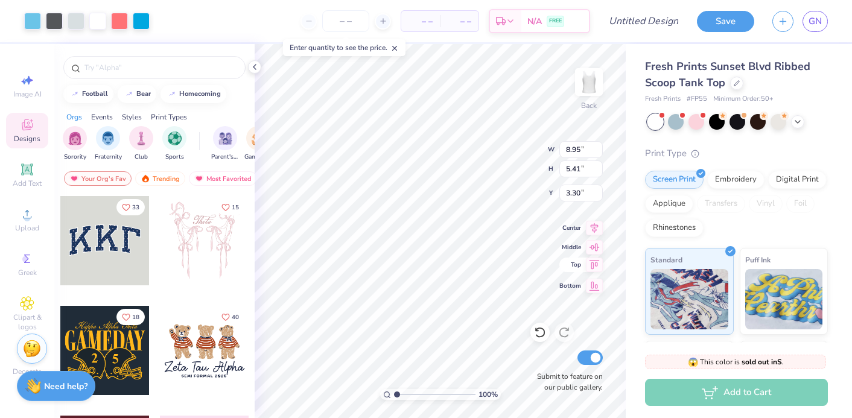
type input "6.29"
type input "3.80"
type input "4.90"
type input "4.97"
type input "3.00"
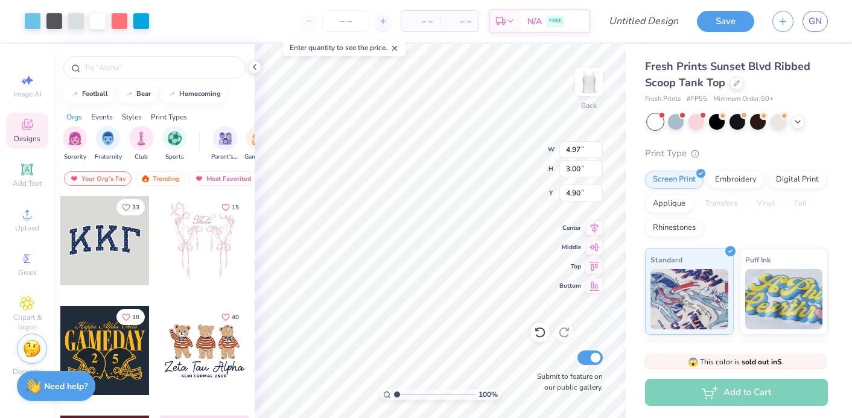
type input "0.25"
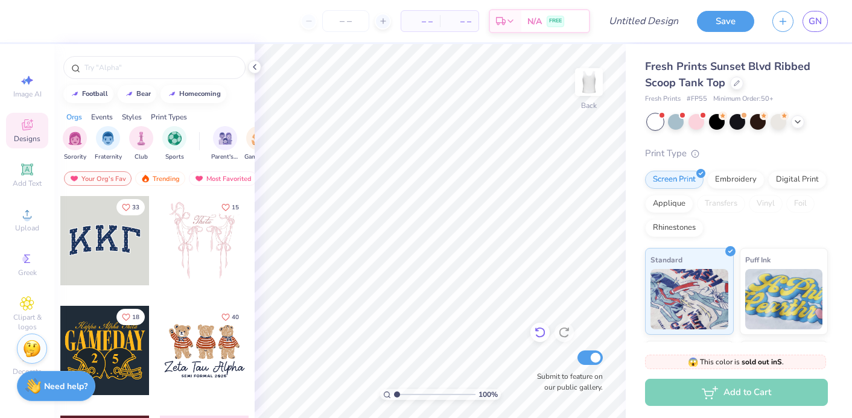
click at [536, 334] on icon at bounding box center [540, 332] width 12 height 12
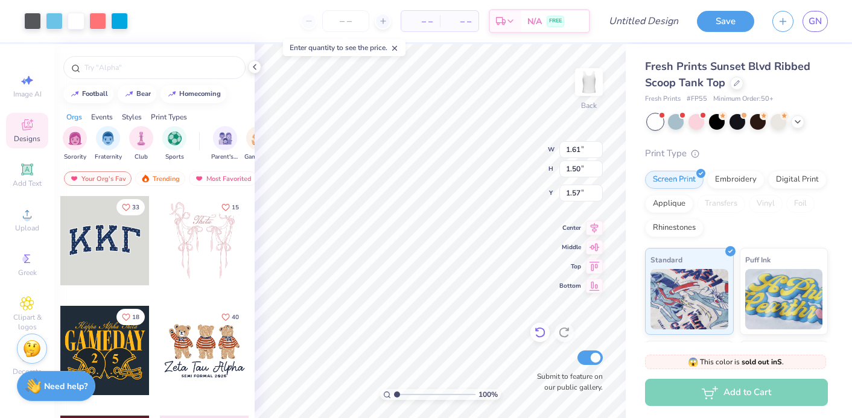
type input "2.03"
type input "1.88"
type input "1.19"
type textarea "x"
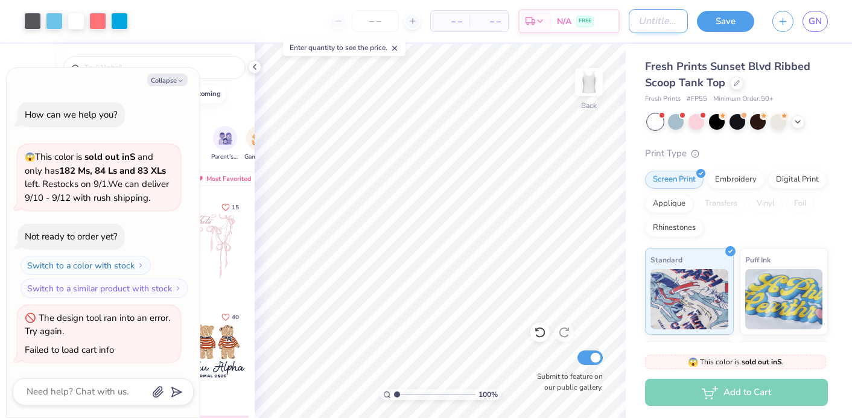
click at [646, 28] on input "Design Title" at bounding box center [658, 21] width 59 height 24
type input "t"
type textarea "x"
type input "ta"
type textarea "x"
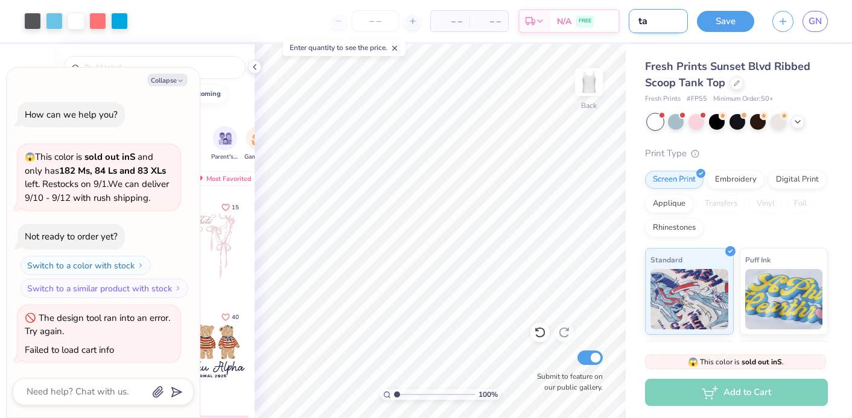
type input "ta"
type textarea "x"
type input "ta"
type textarea "x"
type input "tan"
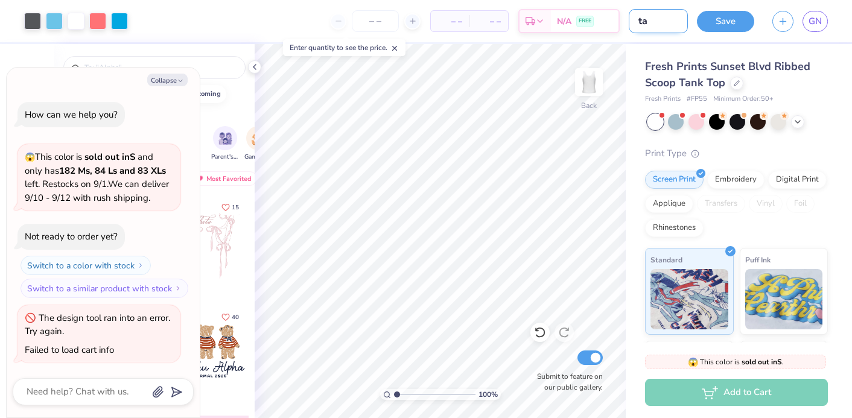
type textarea "x"
type input "tank"
type textarea "x"
type input "tank"
type textarea "x"
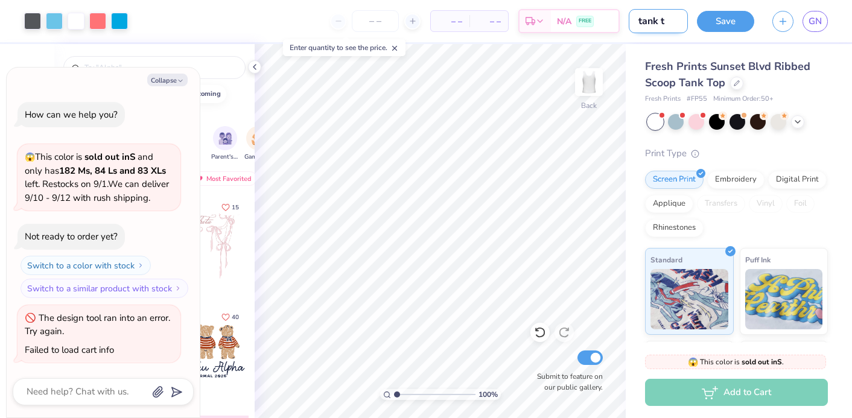
type input "tank to"
type textarea "x"
type input "tank top"
type textarea "x"
type input "tank top"
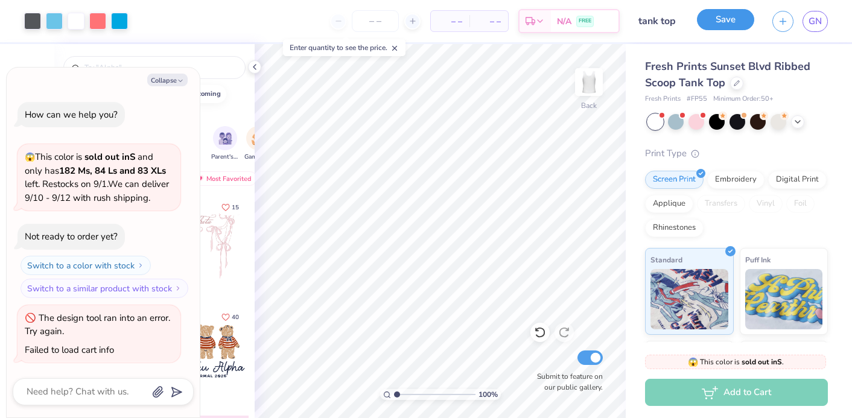
click at [717, 27] on button "Save" at bounding box center [725, 19] width 57 height 21
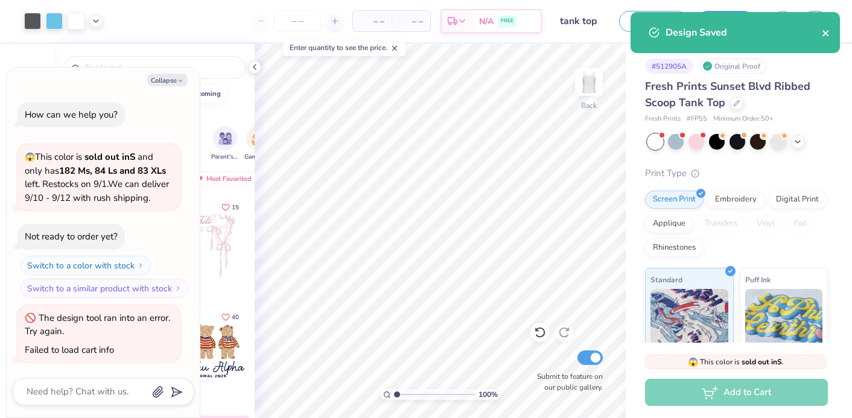
click at [824, 30] on icon "close" at bounding box center [826, 33] width 8 height 10
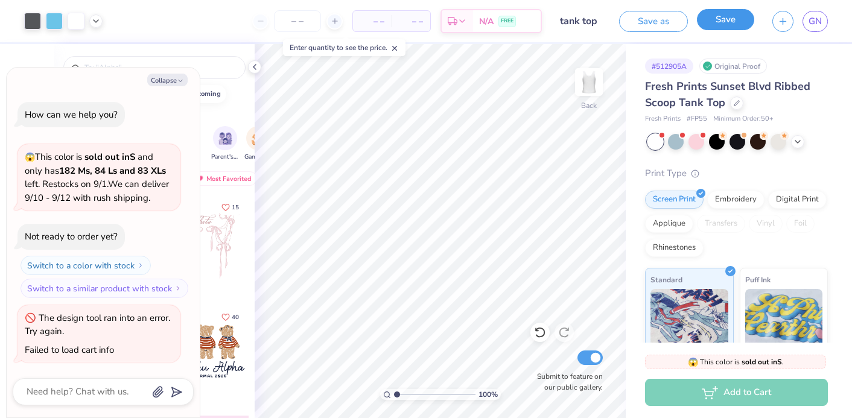
click at [715, 25] on button "Save" at bounding box center [725, 19] width 57 height 21
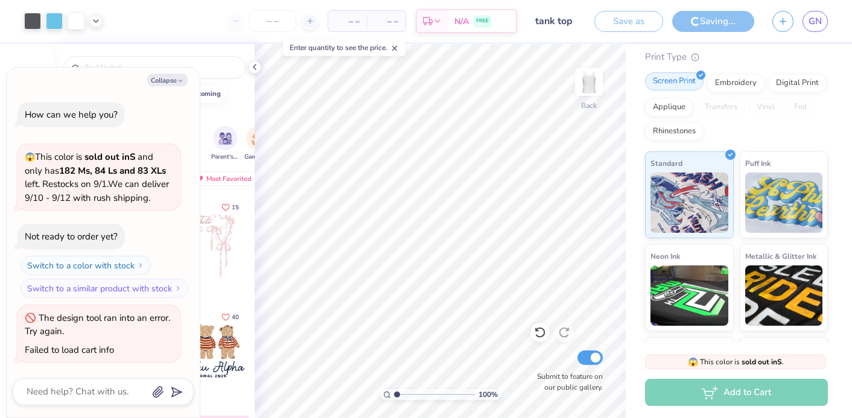
scroll to position [129, 0]
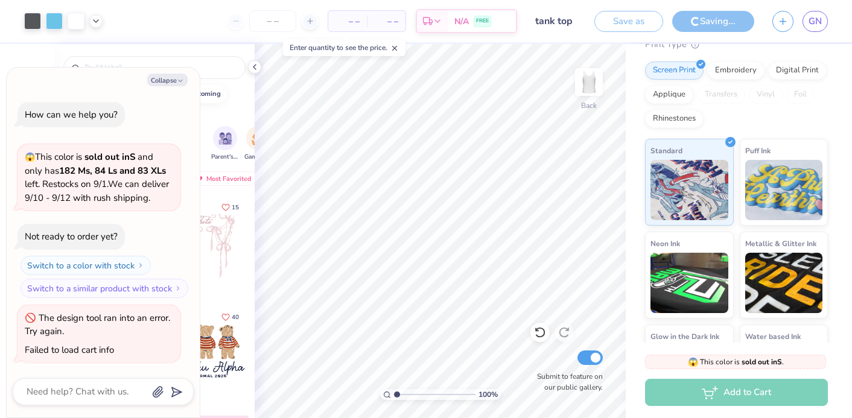
click at [812, 33] on div "Save as Saving... GN" at bounding box center [723, 21] width 258 height 42
type textarea "x"
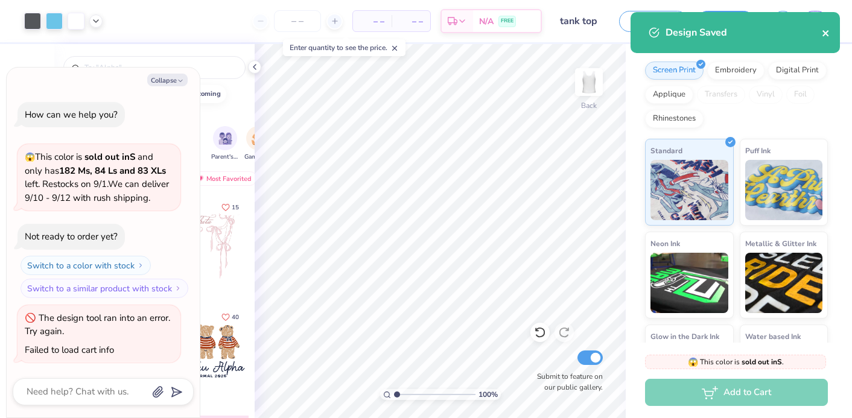
click at [824, 34] on icon "close" at bounding box center [825, 33] width 6 height 6
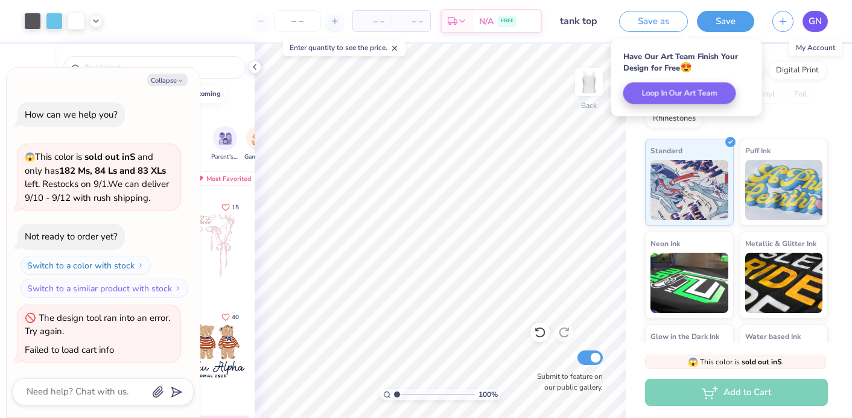
click at [808, 22] on span "GN" at bounding box center [814, 21] width 13 height 14
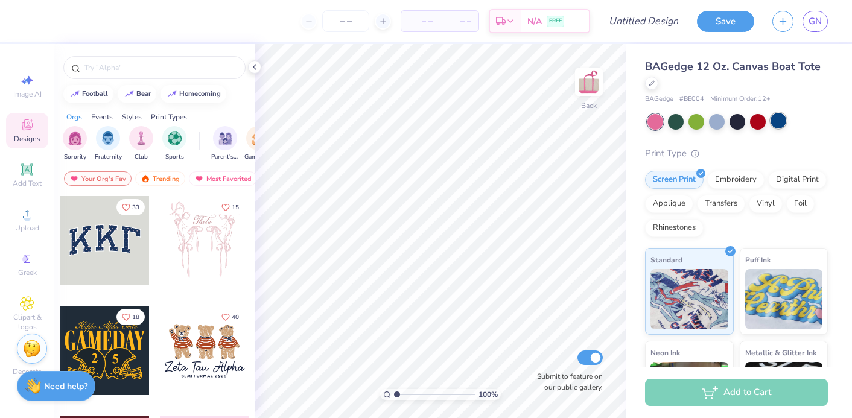
click at [772, 123] on div at bounding box center [778, 121] width 16 height 16
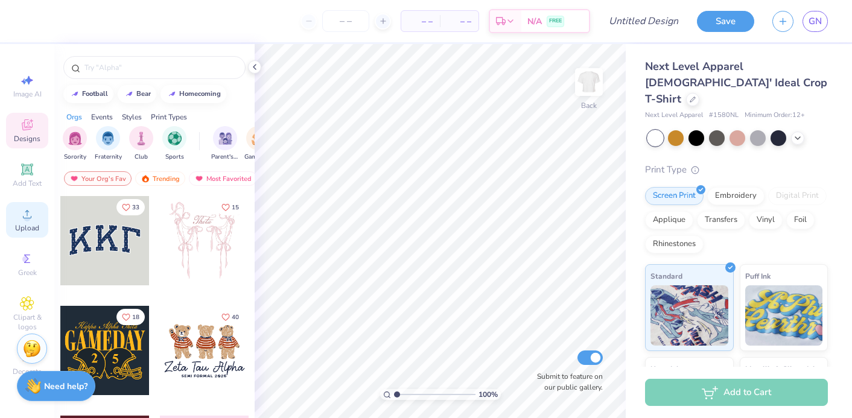
click at [20, 220] on icon at bounding box center [27, 214] width 14 height 14
click at [21, 214] on icon at bounding box center [27, 214] width 14 height 14
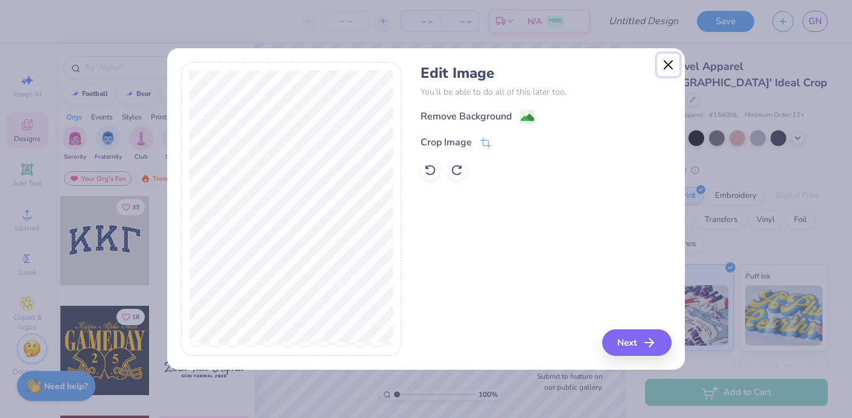
click at [661, 56] on button "Close" at bounding box center [668, 65] width 23 height 23
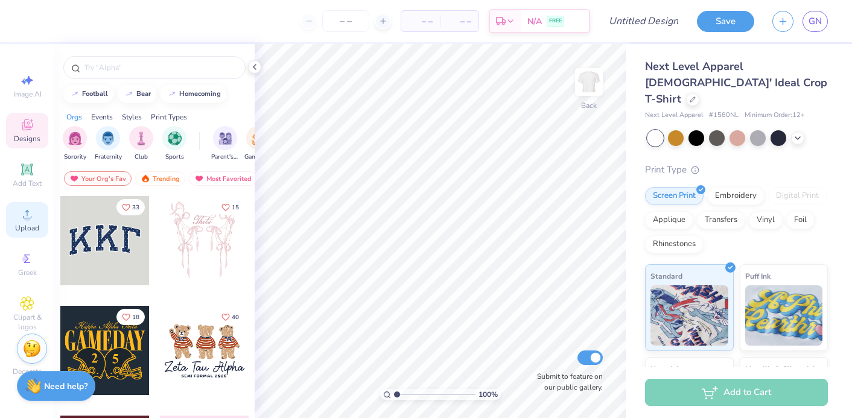
click at [34, 220] on div "Upload" at bounding box center [27, 220] width 42 height 36
click at [30, 213] on icon at bounding box center [27, 214] width 14 height 14
click at [36, 209] on div "Upload" at bounding box center [27, 220] width 42 height 36
click at [34, 218] on div "Upload" at bounding box center [27, 220] width 42 height 36
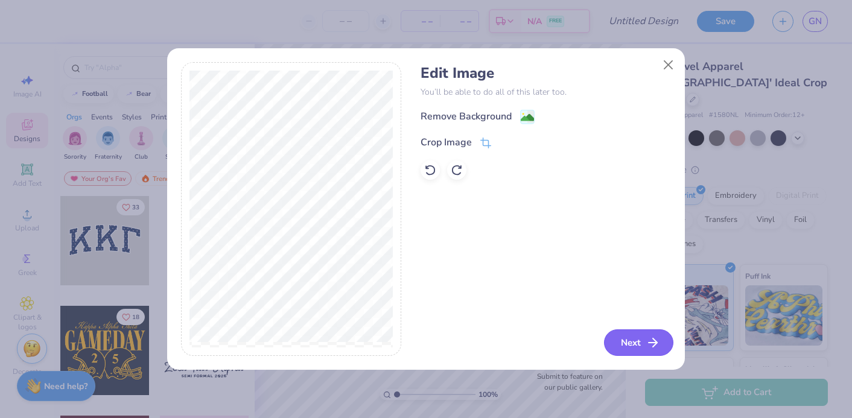
click at [642, 345] on button "Next" at bounding box center [638, 342] width 69 height 27
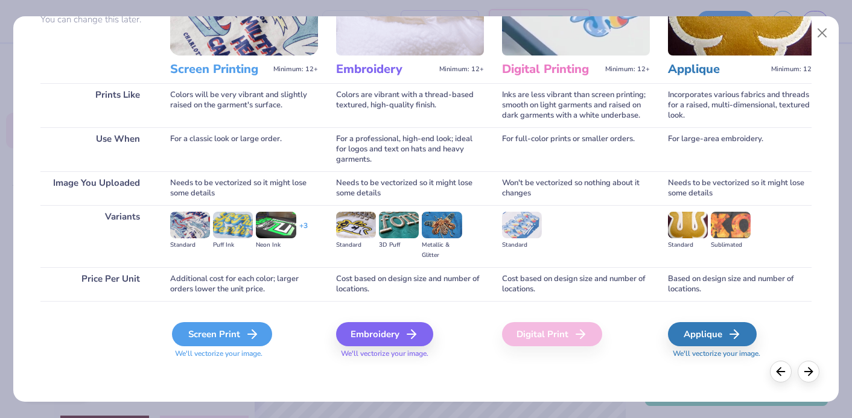
click at [212, 332] on div "Screen Print" at bounding box center [222, 334] width 100 height 24
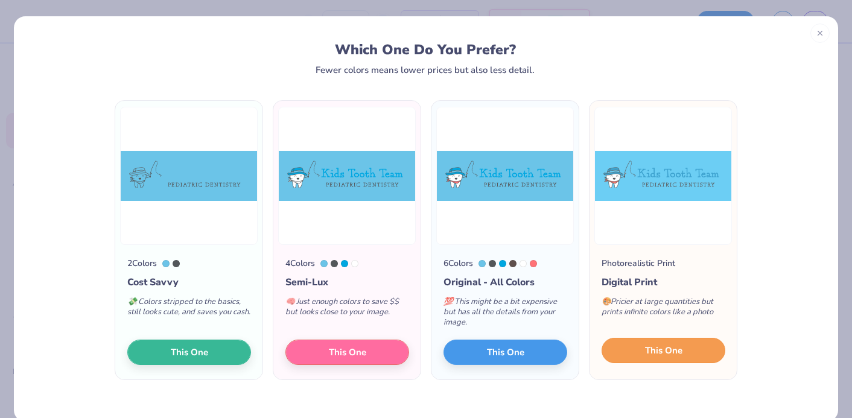
click at [686, 354] on button "This One" at bounding box center [664, 350] width 124 height 25
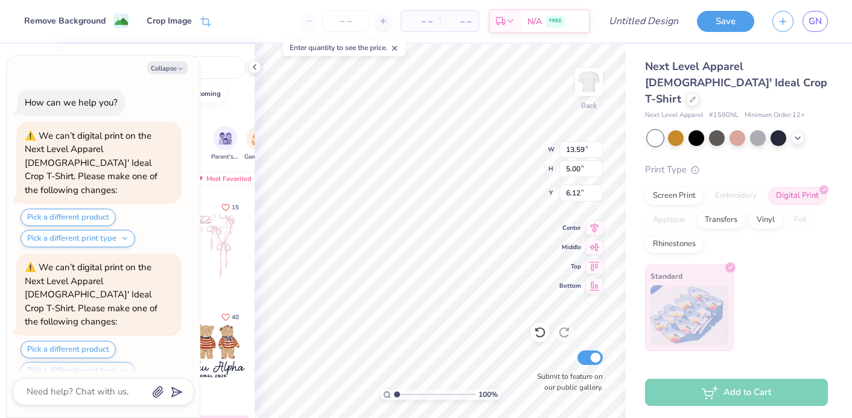
scroll to position [107, 0]
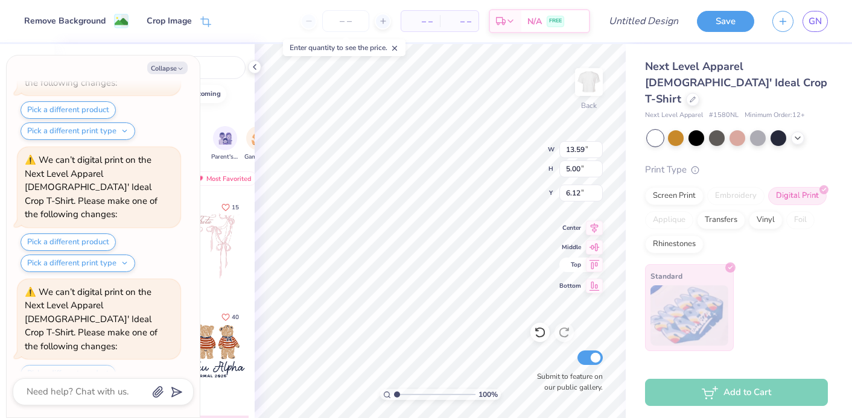
type textarea "x"
type input "3.00"
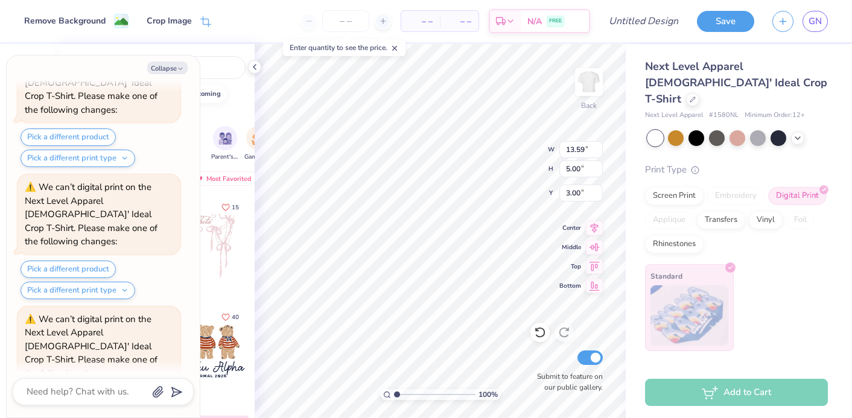
scroll to position [462, 0]
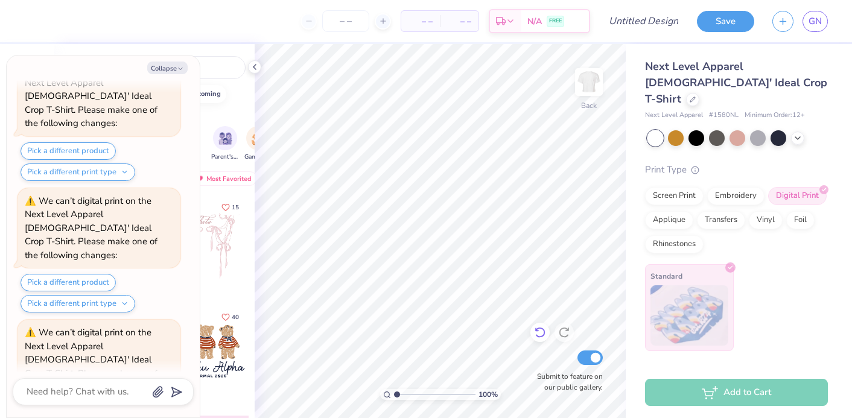
click at [532, 326] on div at bounding box center [539, 332] width 19 height 19
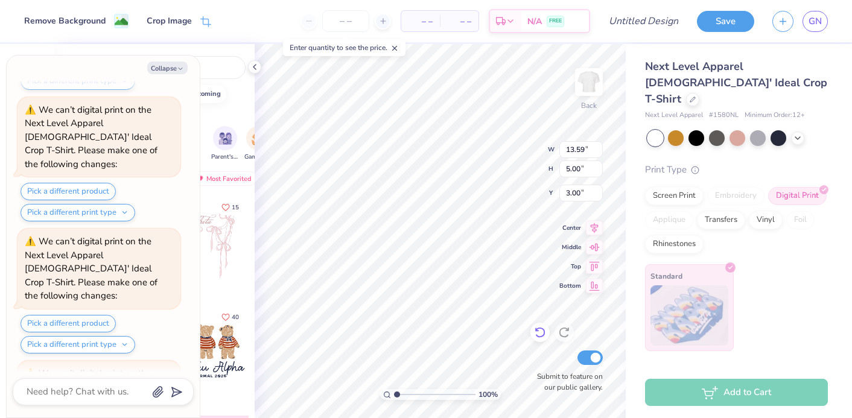
scroll to position [935, 0]
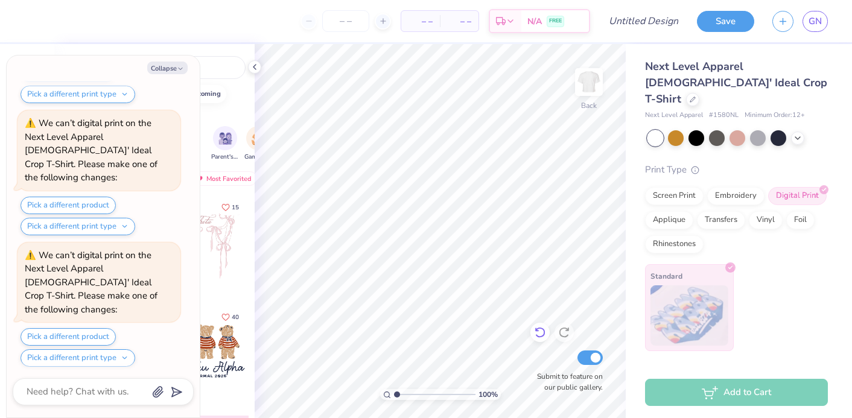
click at [538, 335] on icon at bounding box center [540, 332] width 12 height 12
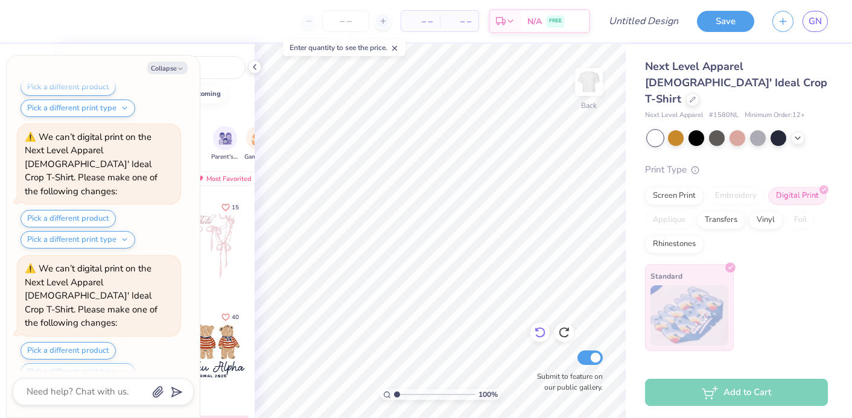
click at [538, 335] on icon at bounding box center [540, 332] width 12 height 12
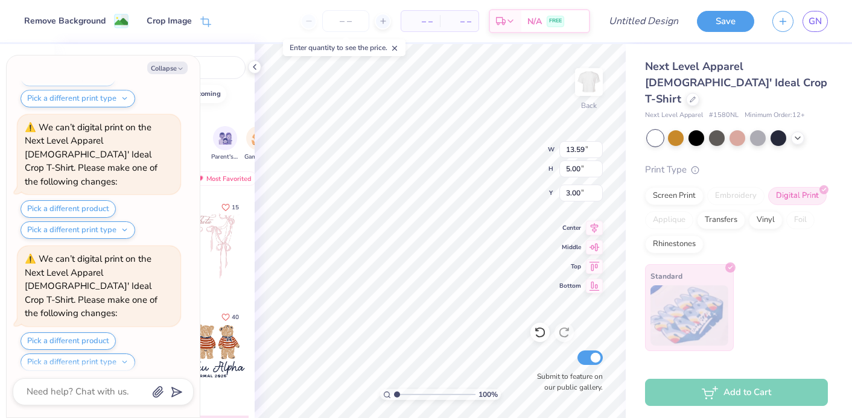
scroll to position [2236, 0]
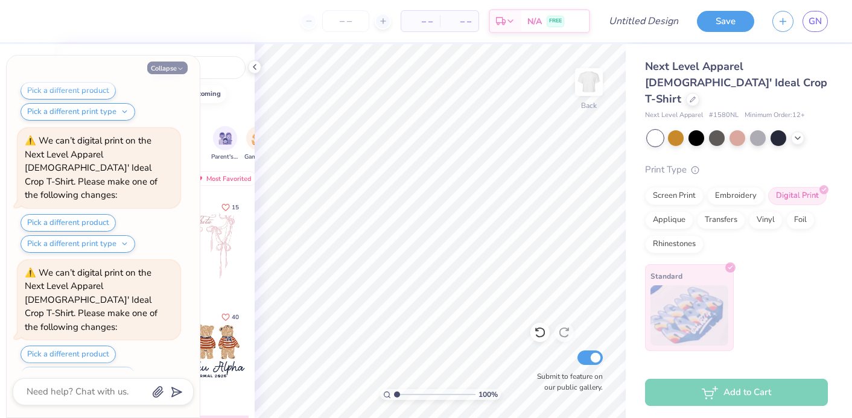
click at [169, 65] on button "Collapse" at bounding box center [167, 68] width 40 height 13
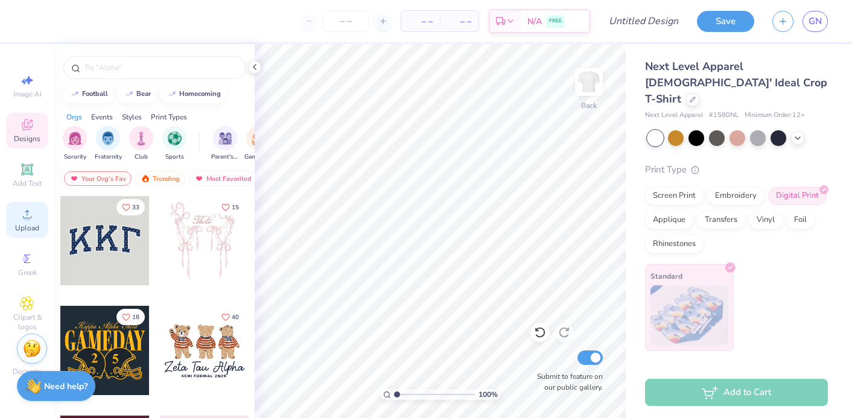
click at [31, 211] on icon at bounding box center [27, 214] width 14 height 14
click at [21, 217] on icon at bounding box center [27, 214] width 14 height 14
click at [28, 228] on span "Upload" at bounding box center [27, 228] width 24 height 10
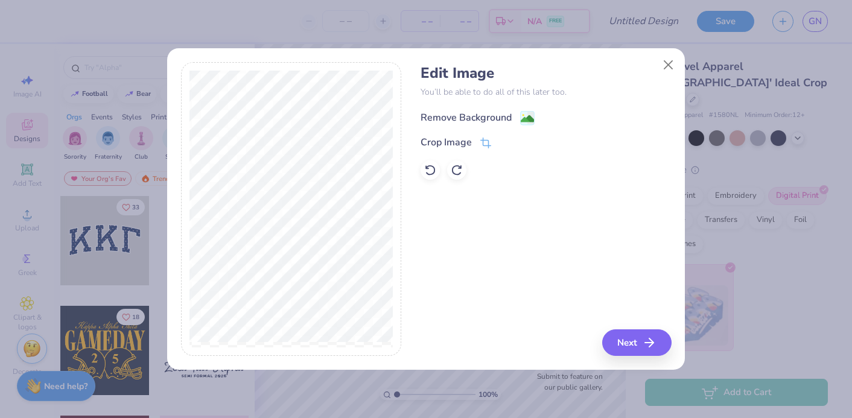
click at [454, 120] on div "Remove Background" at bounding box center [466, 117] width 91 height 14
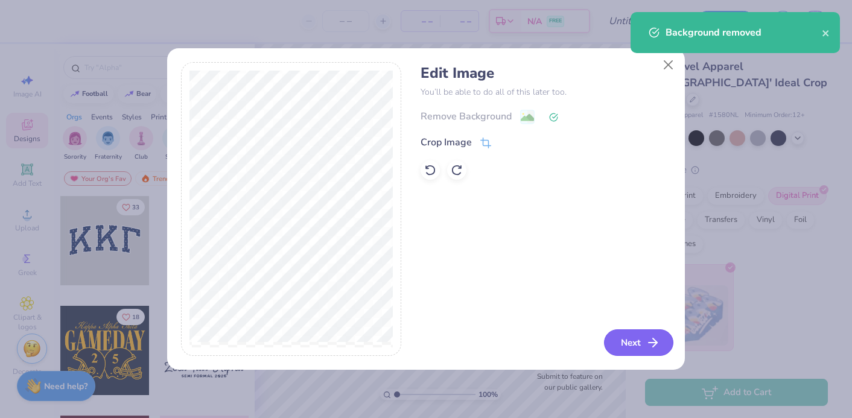
click at [636, 348] on button "Next" at bounding box center [638, 342] width 69 height 27
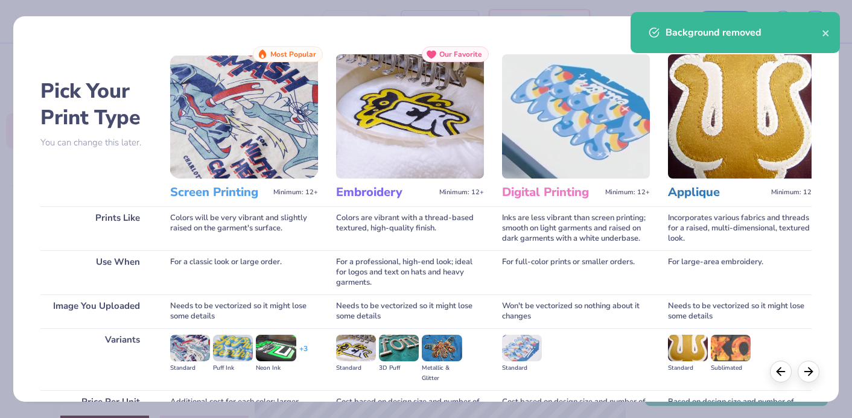
scroll to position [123, 0]
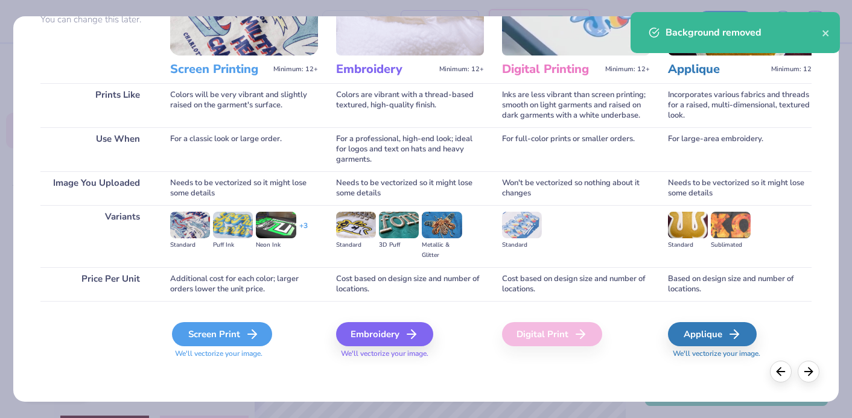
click at [240, 329] on div "Screen Print" at bounding box center [222, 334] width 100 height 24
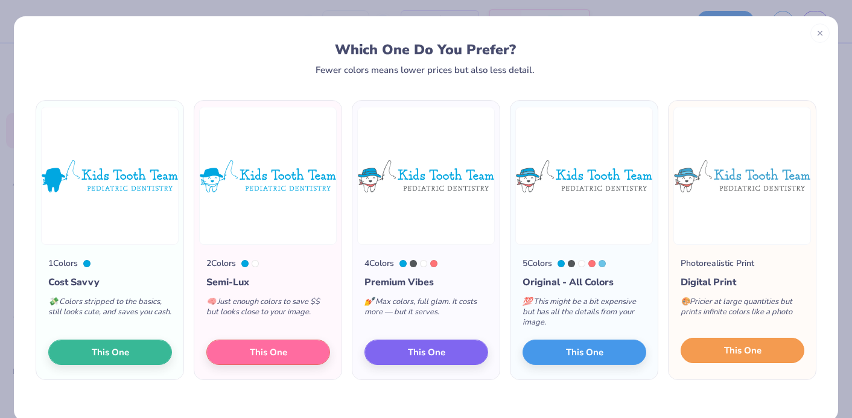
click at [726, 344] on span "This One" at bounding box center [742, 351] width 37 height 14
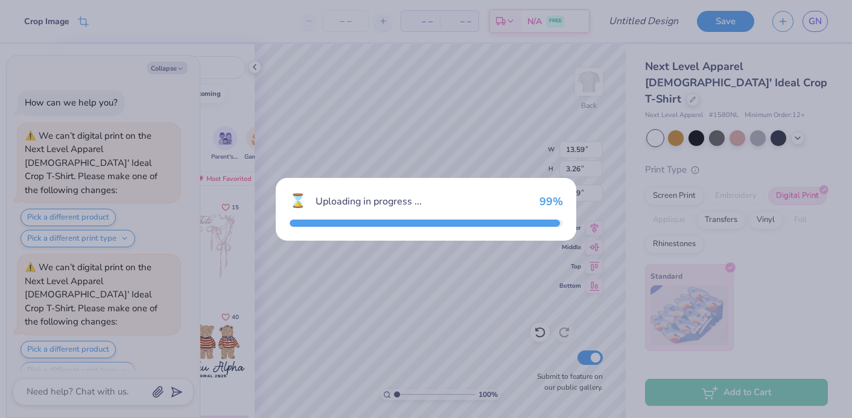
scroll to position [2591, 0]
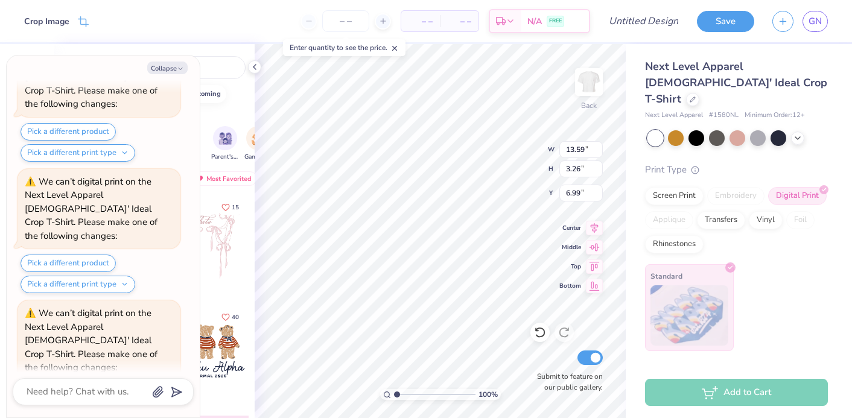
type textarea "x"
type input "3.00"
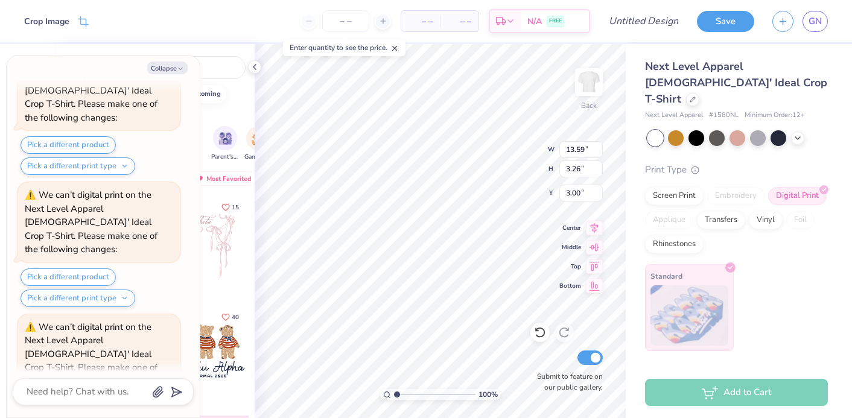
type textarea "x"
type input "8.90"
type input "2.14"
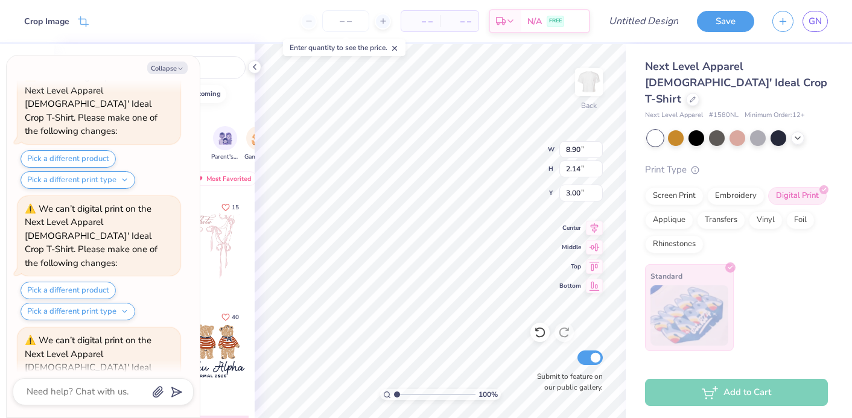
scroll to position [2946, 0]
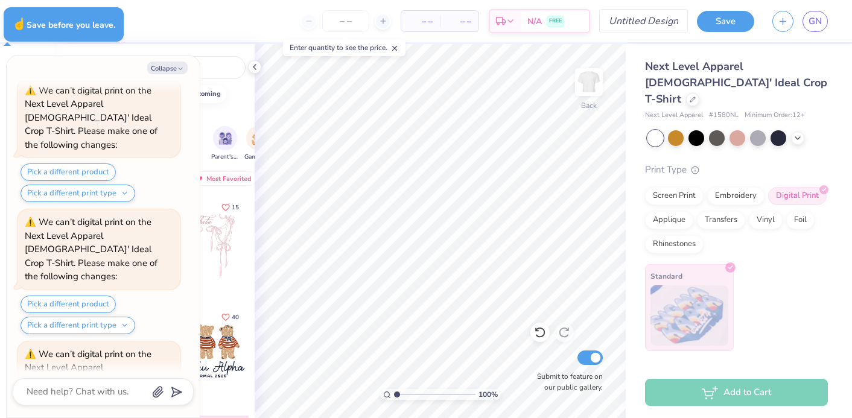
type textarea "x"
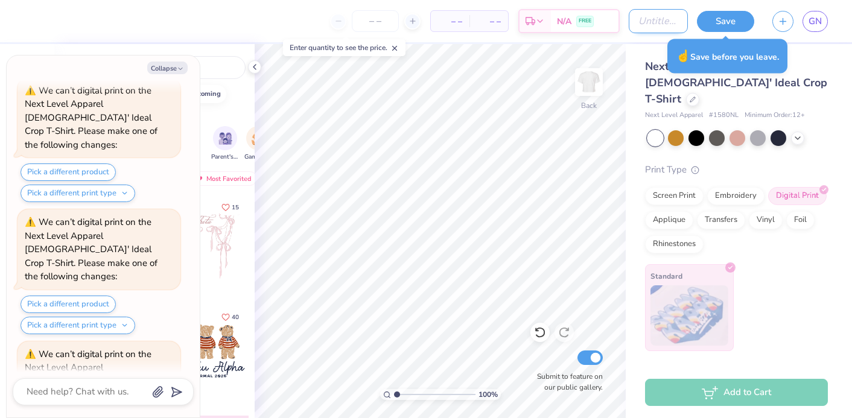
click at [634, 28] on input "Design Title" at bounding box center [658, 21] width 59 height 24
type input "T"
type textarea "x"
type input "T s"
type textarea "x"
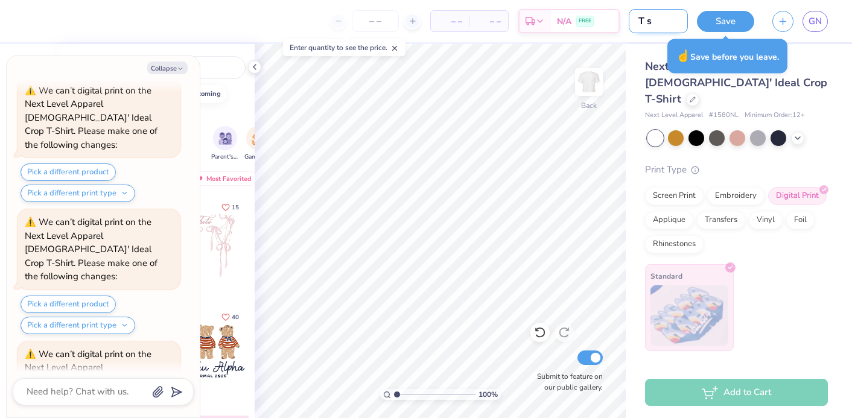
type input "T sh"
type textarea "x"
type input "T shi"
type textarea "x"
type input "T shir"
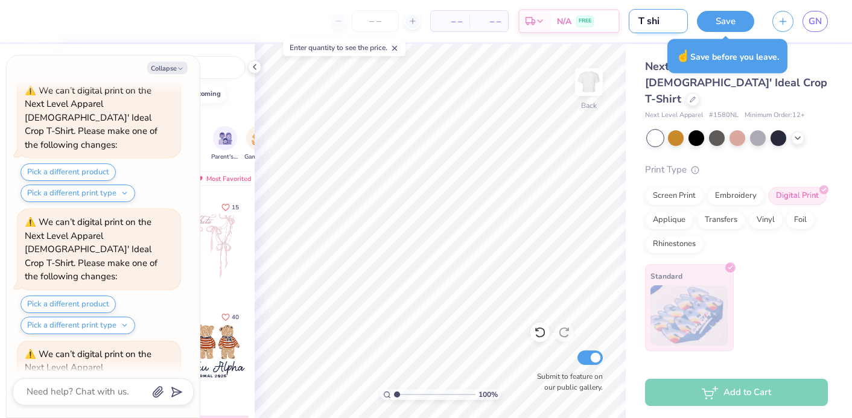
type textarea "x"
type input "T shirt"
type textarea "x"
type input "T shirt"
type textarea "x"
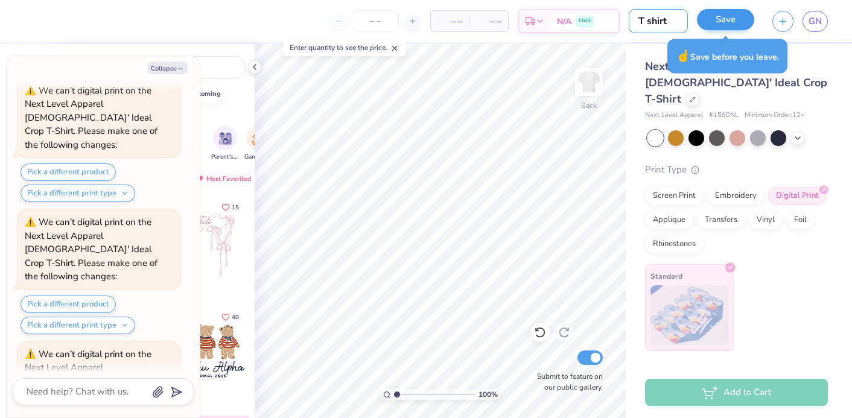
type input "T shirt"
click at [734, 16] on button "Save" at bounding box center [725, 19] width 57 height 21
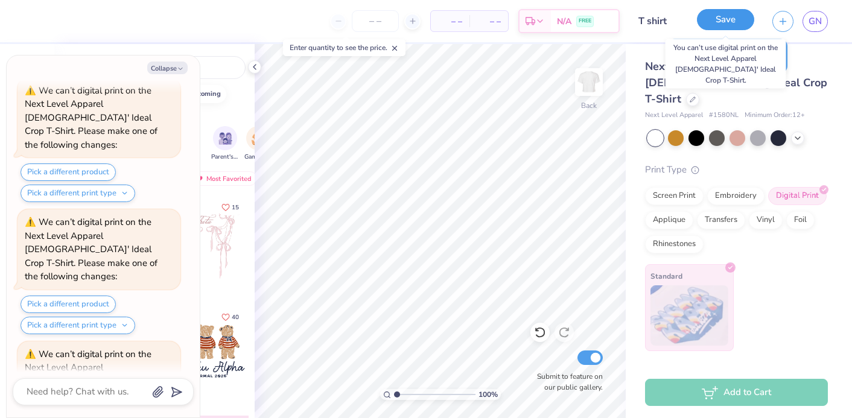
scroll to position [3019, 0]
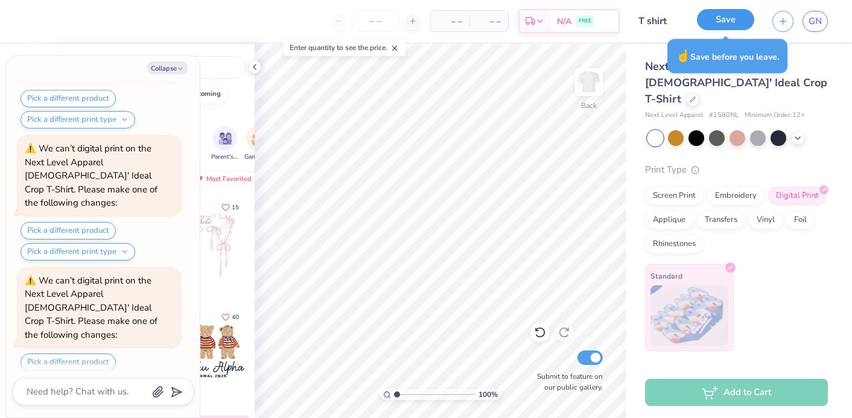
click at [719, 25] on button "Save" at bounding box center [725, 19] width 57 height 21
type textarea "x"
